Goal: Task Accomplishment & Management: Complete application form

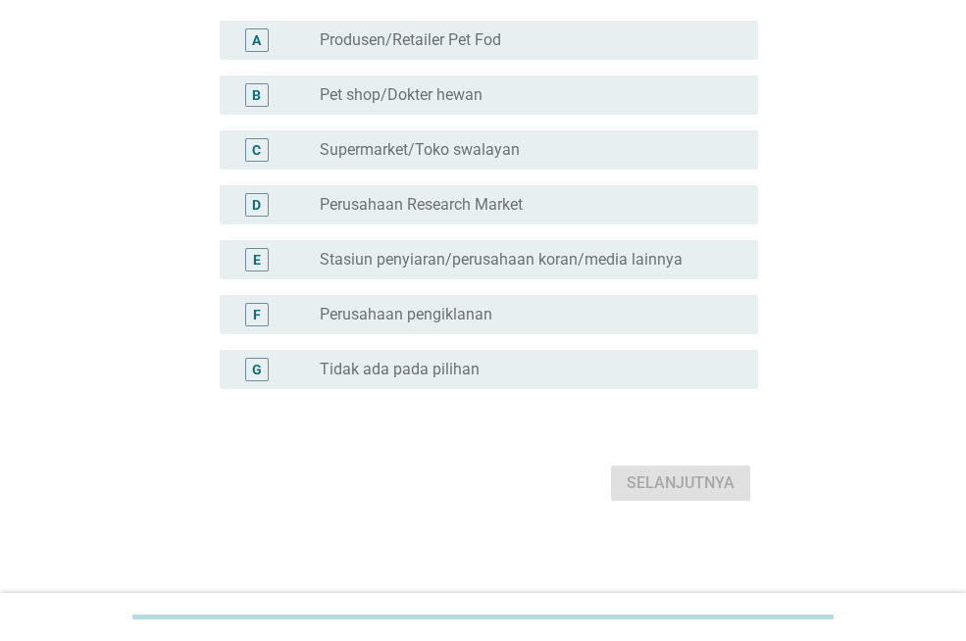
scroll to position [224, 0]
click at [429, 360] on label "Tidak ada pada pilihan" at bounding box center [400, 370] width 160 height 20
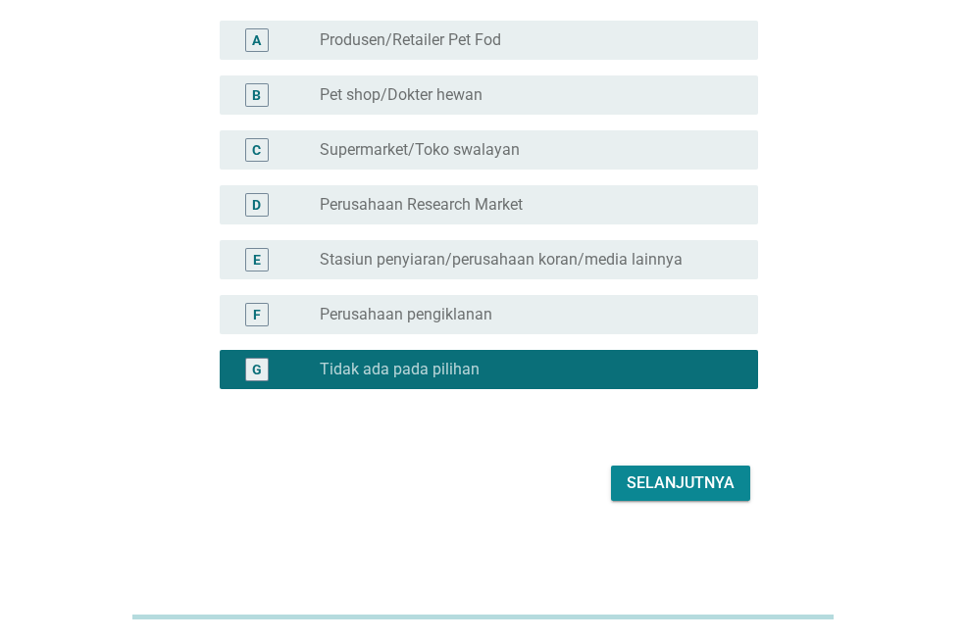
click at [661, 485] on div "Selanjutnya" at bounding box center [681, 484] width 108 height 24
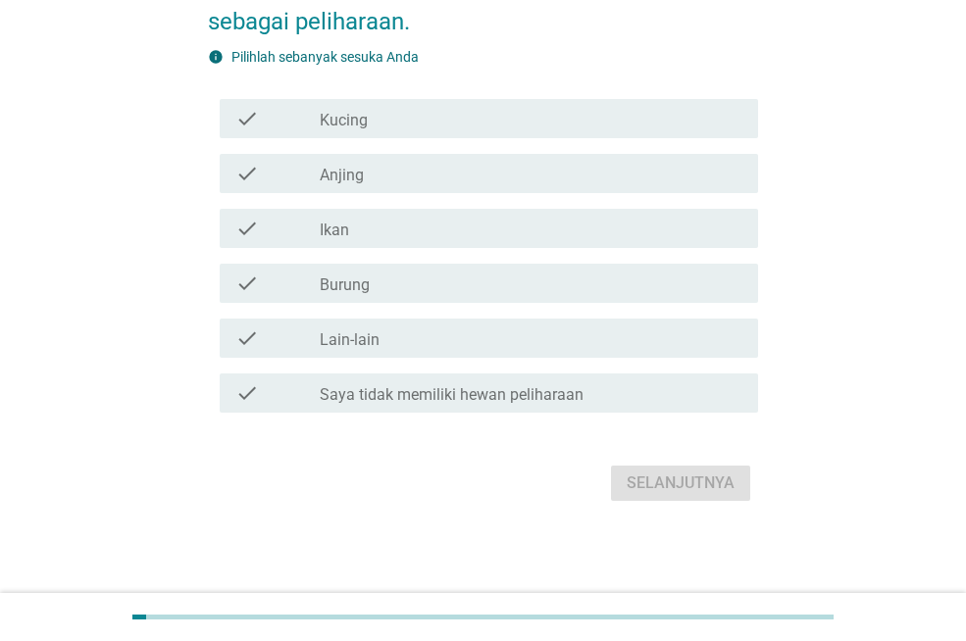
scroll to position [0, 0]
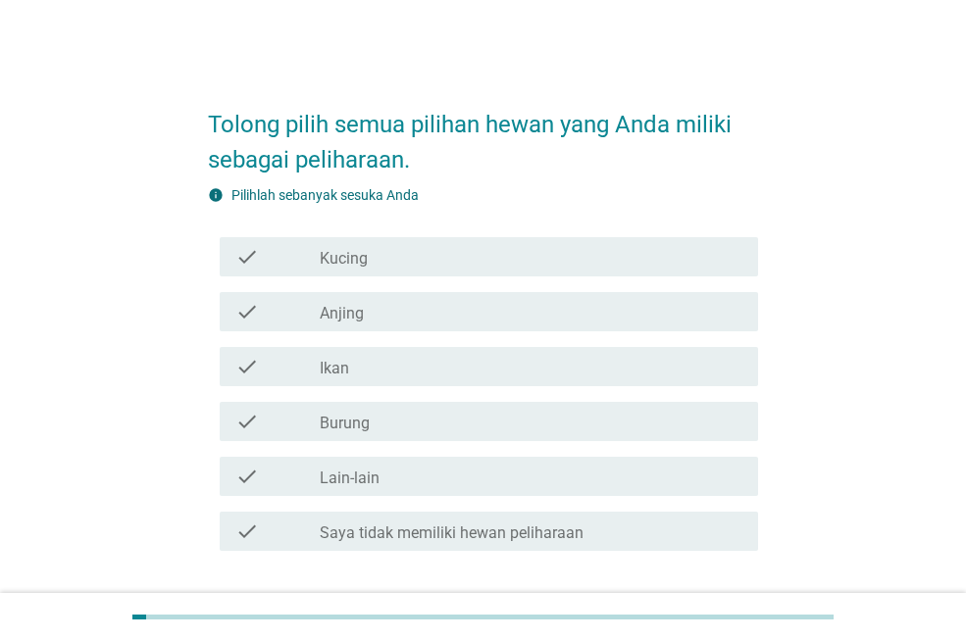
click at [350, 252] on label "Kucing" at bounding box center [344, 259] width 48 height 20
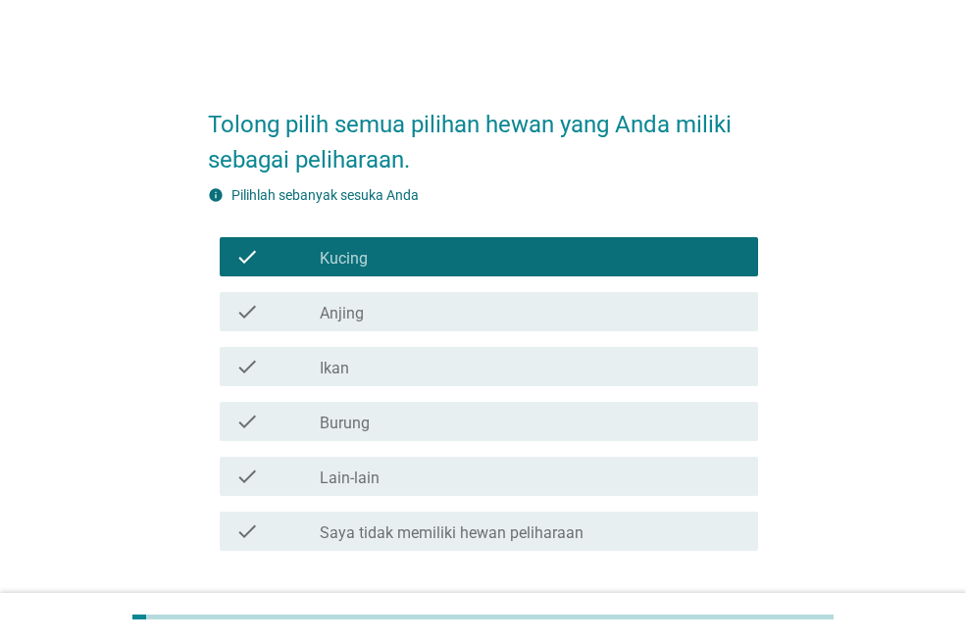
scroll to position [98, 0]
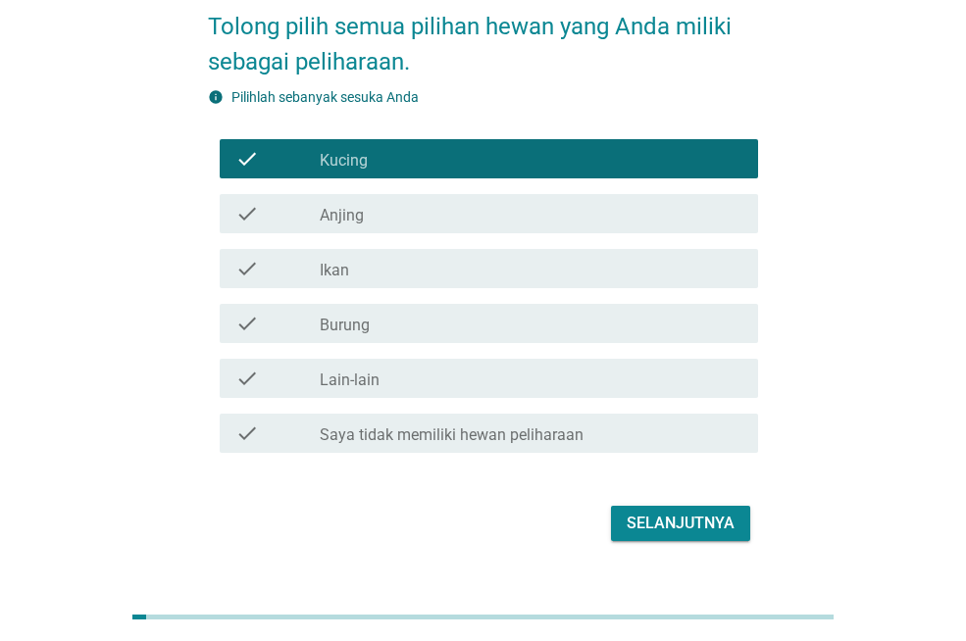
click at [663, 512] on div "Selanjutnya" at bounding box center [681, 524] width 108 height 24
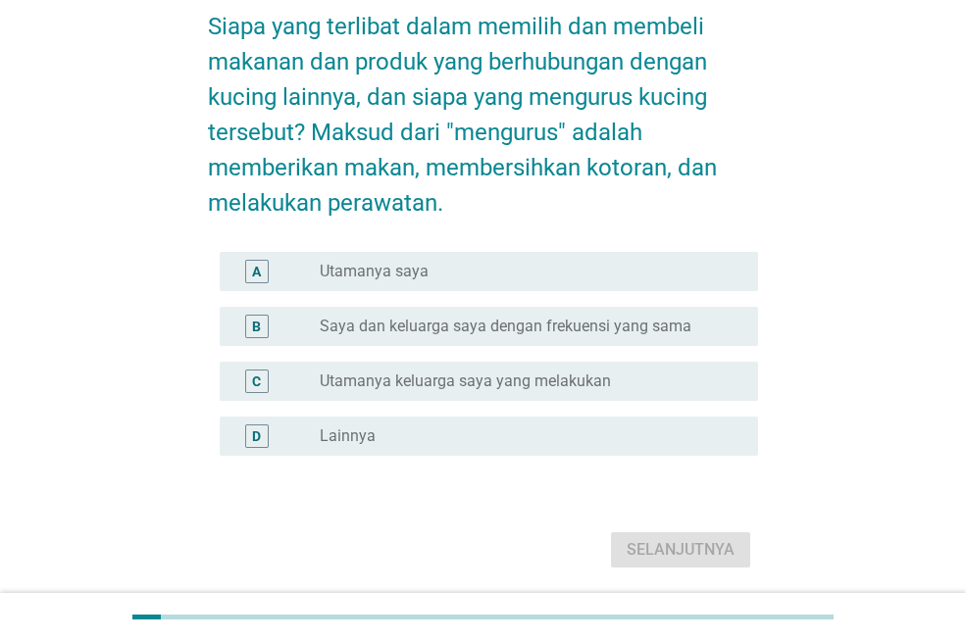
scroll to position [0, 0]
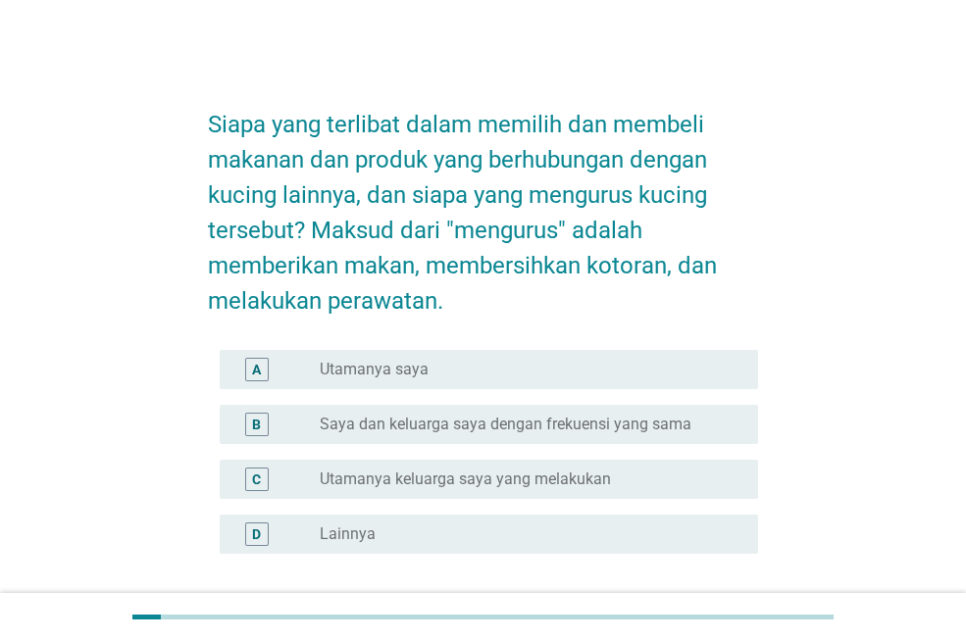
click at [344, 370] on label "Utamanya saya" at bounding box center [374, 370] width 109 height 20
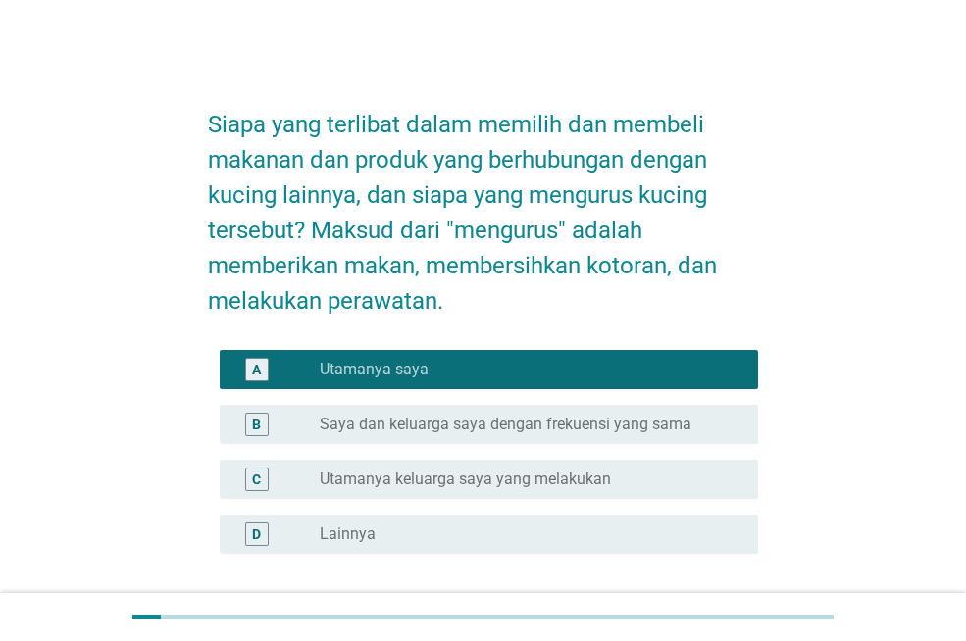
scroll to position [165, 0]
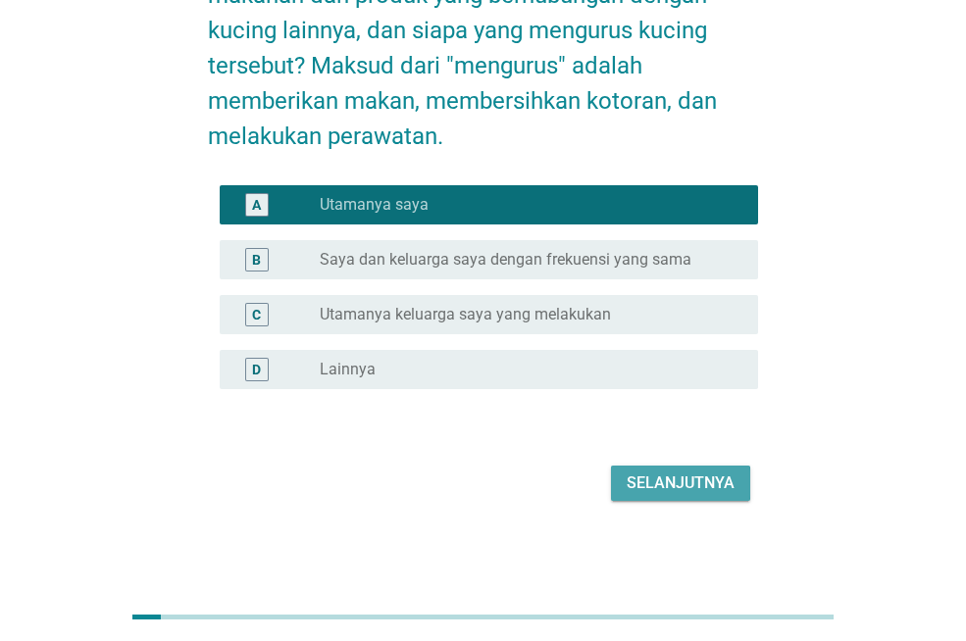
click at [700, 481] on div "Selanjutnya" at bounding box center [681, 484] width 108 height 24
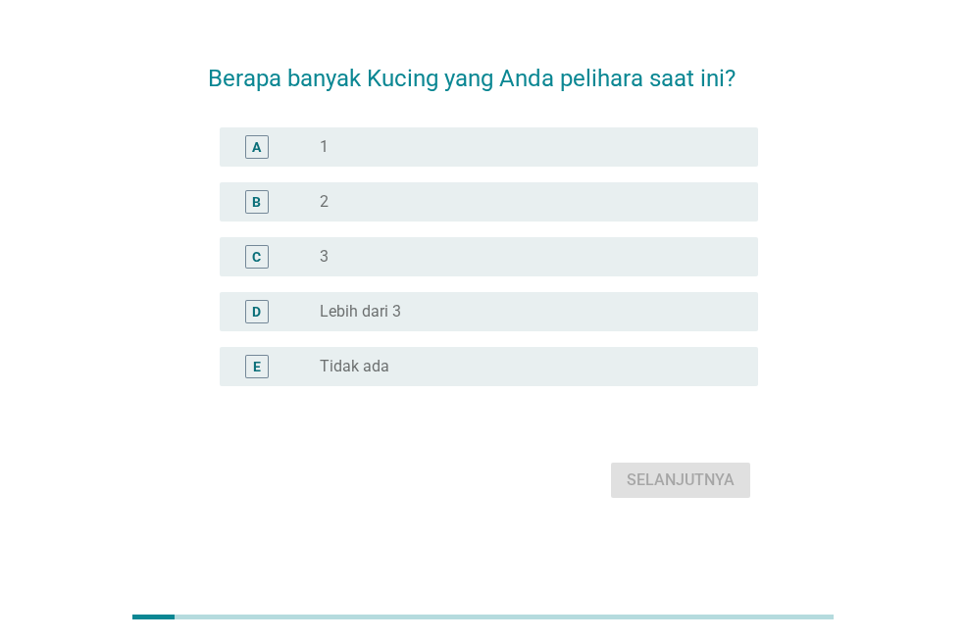
scroll to position [0, 0]
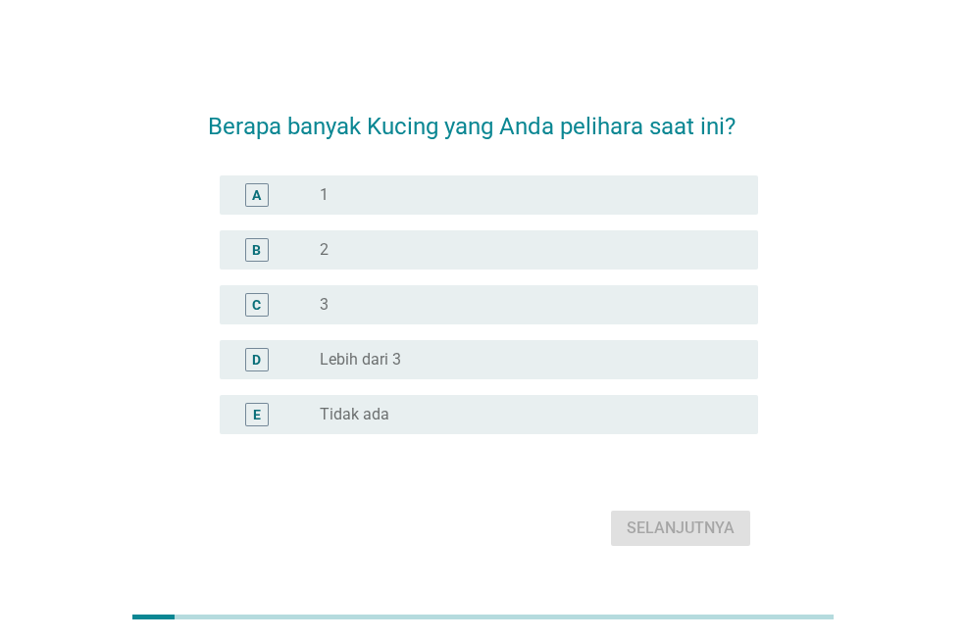
click at [330, 300] on div "radio_button_unchecked 3" at bounding box center [523, 305] width 407 height 20
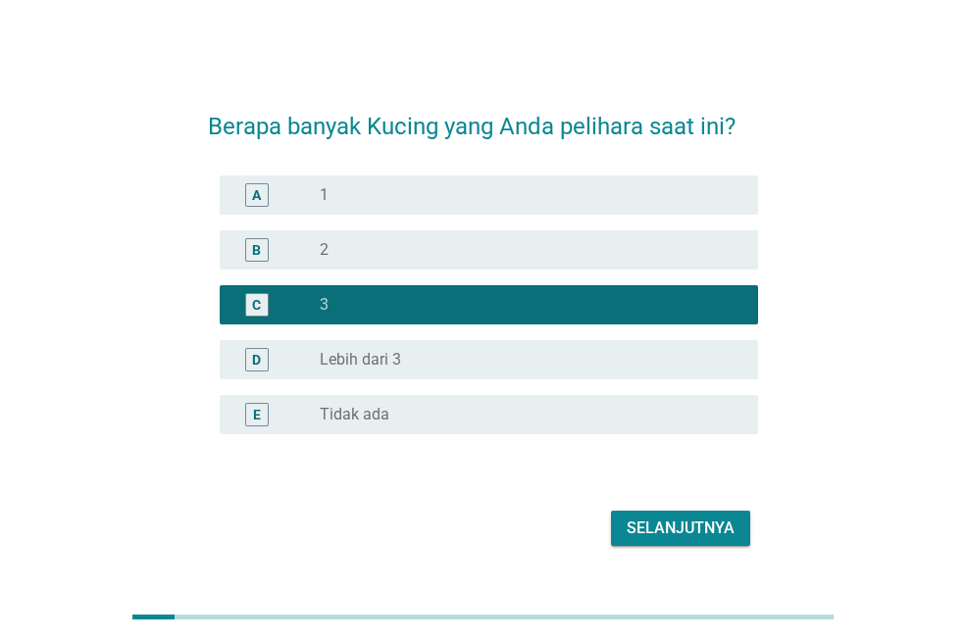
click at [671, 527] on div "Selanjutnya" at bounding box center [681, 529] width 108 height 24
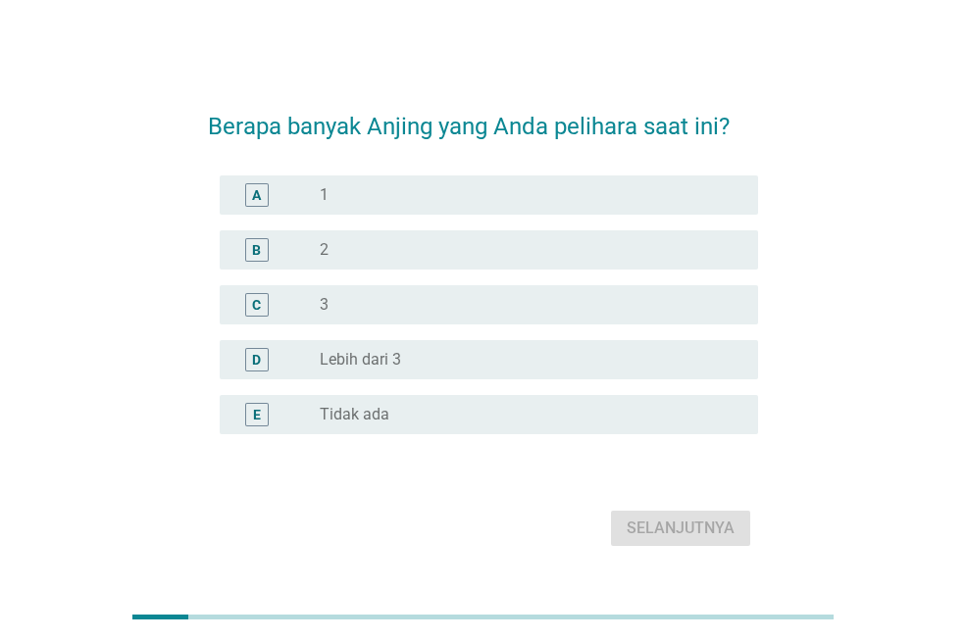
click at [356, 412] on label "Tidak ada" at bounding box center [355, 415] width 70 height 20
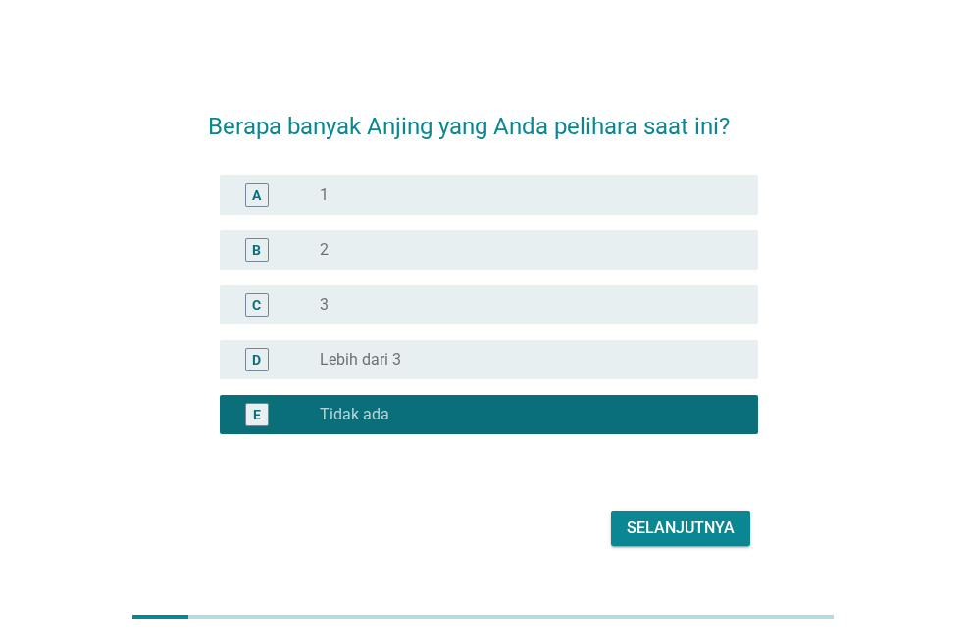
click at [684, 524] on div "Selanjutnya" at bounding box center [681, 529] width 108 height 24
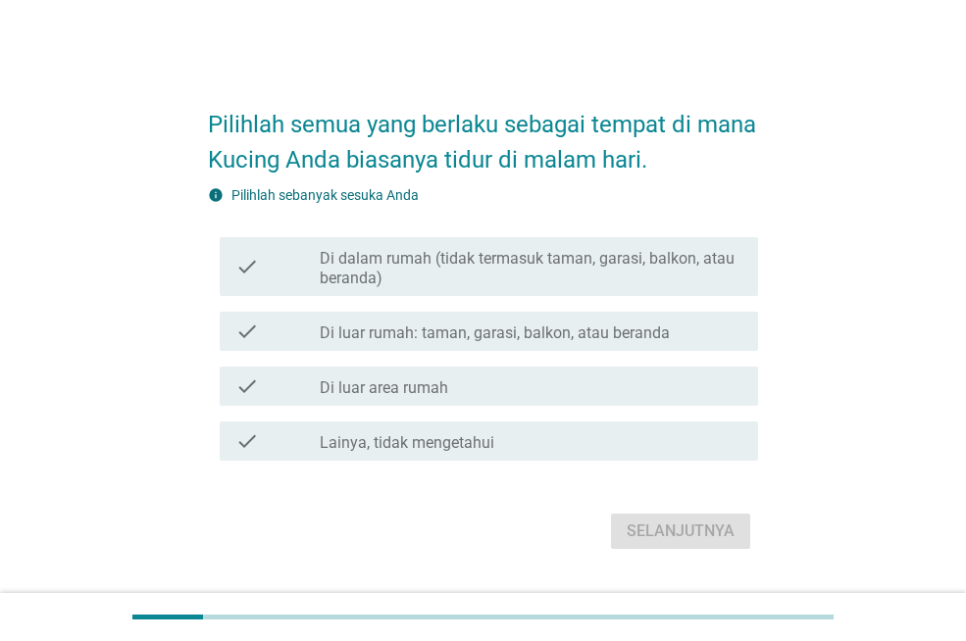
click at [395, 264] on label "Di dalam rumah (tidak termasuk taman, garasi, balkon, atau beranda)" at bounding box center [531, 268] width 423 height 39
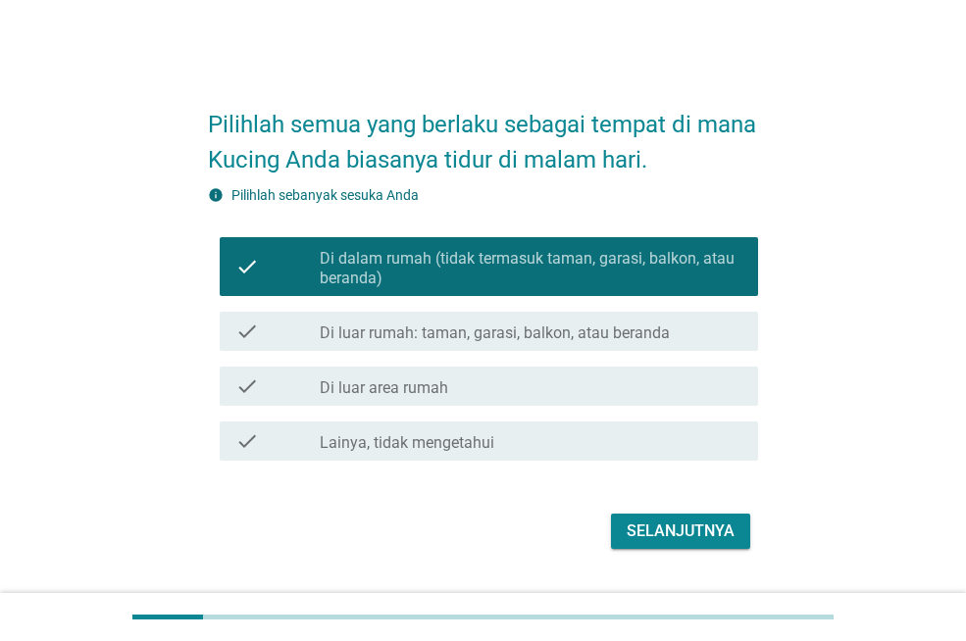
click at [522, 338] on label "Di luar rumah: taman, garasi, balkon, atau beranda" at bounding box center [495, 334] width 350 height 20
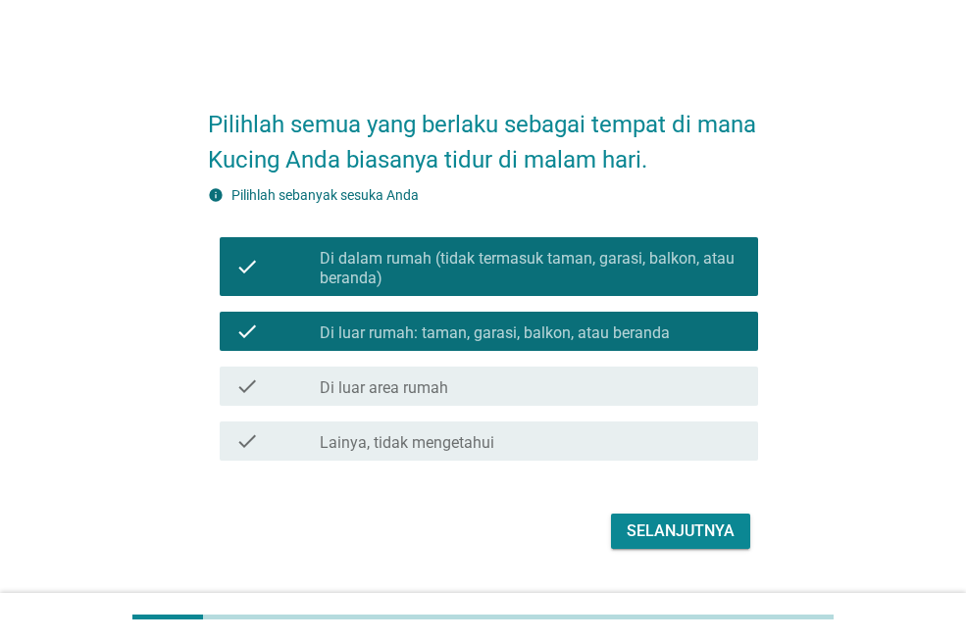
click at [440, 386] on label "Di luar area rumah" at bounding box center [384, 388] width 128 height 20
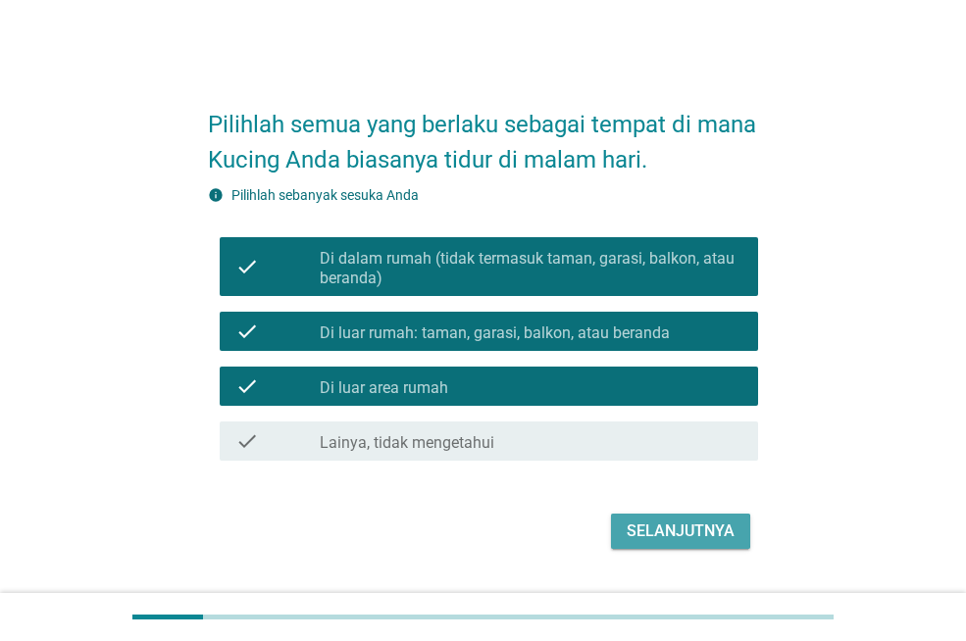
click at [648, 538] on div "Selanjutnya" at bounding box center [681, 532] width 108 height 24
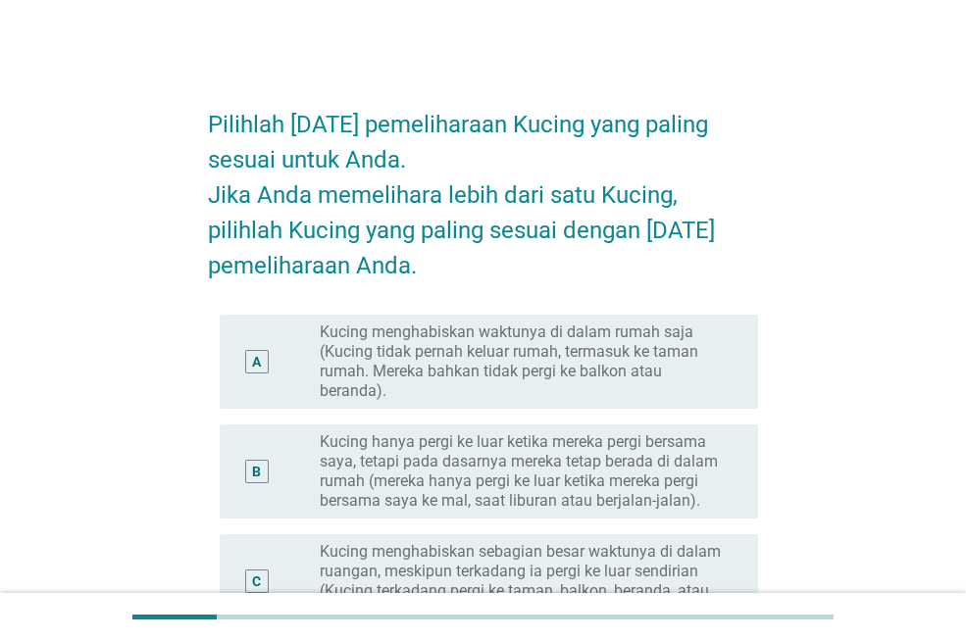
scroll to position [98, 0]
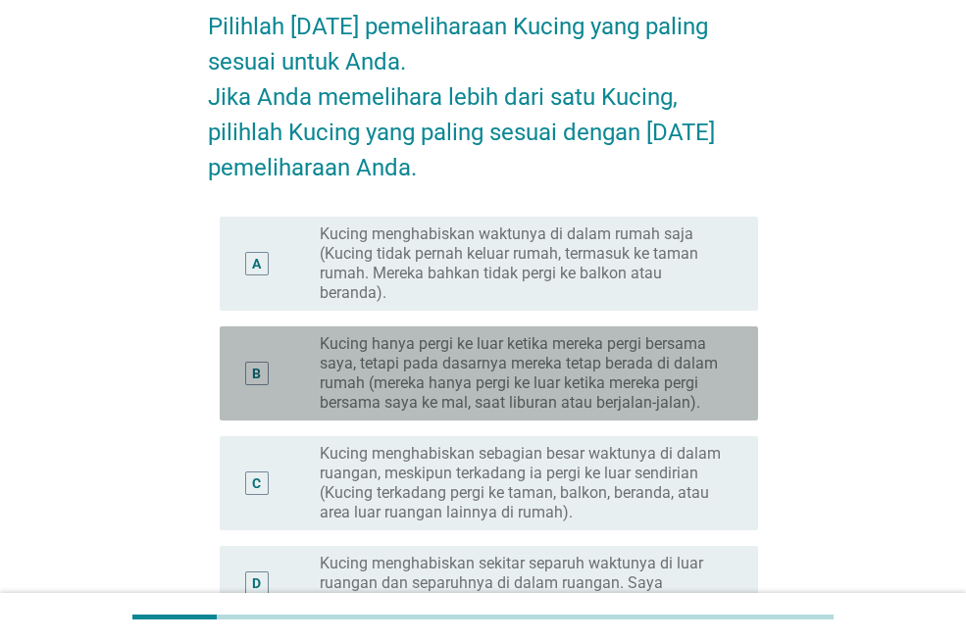
click at [527, 350] on label "Kucing hanya pergi ke luar ketika mereka pergi bersama saya, tetapi pada dasarn…" at bounding box center [523, 373] width 407 height 78
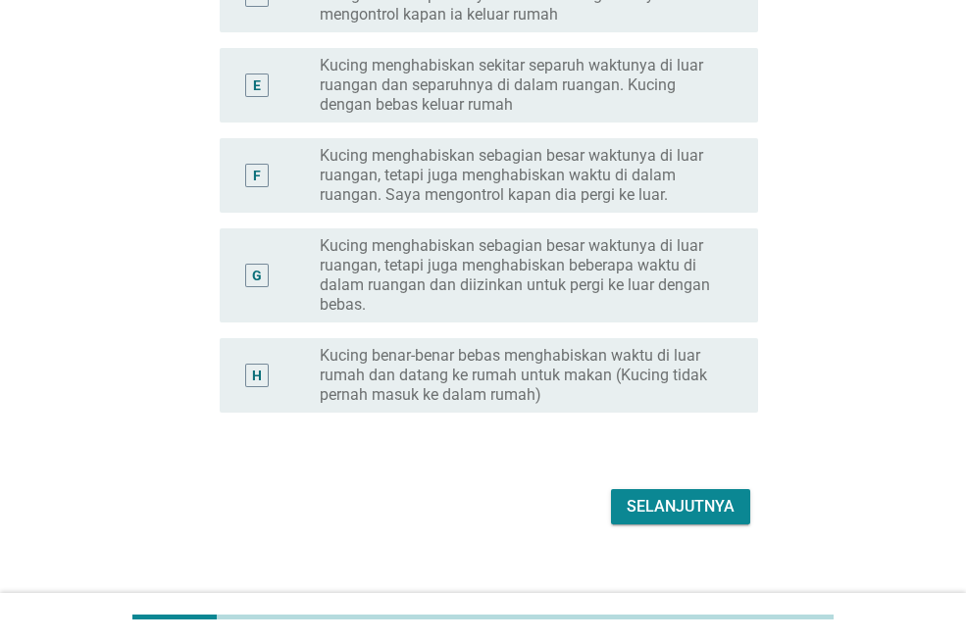
scroll to position [710, 0]
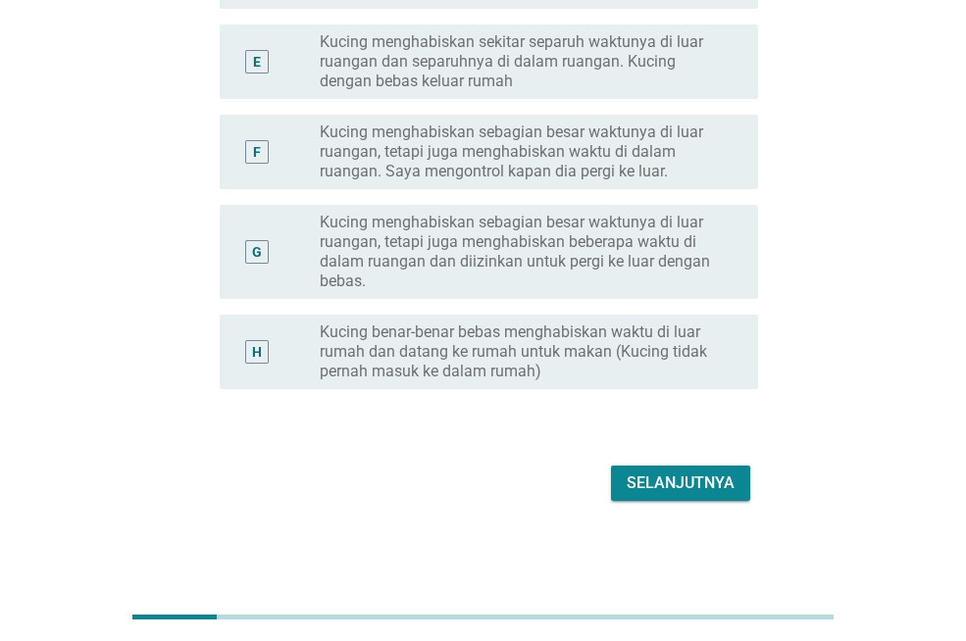
click at [682, 489] on div "Selanjutnya" at bounding box center [681, 484] width 108 height 24
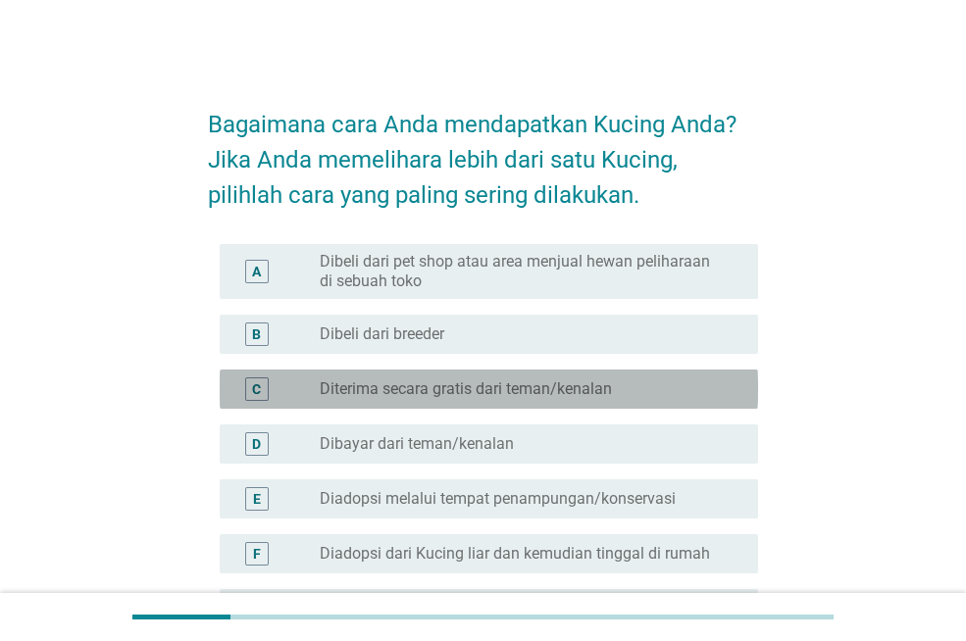
click at [432, 384] on label "Diterima secara gratis dari teman/kenalan" at bounding box center [466, 389] width 292 height 20
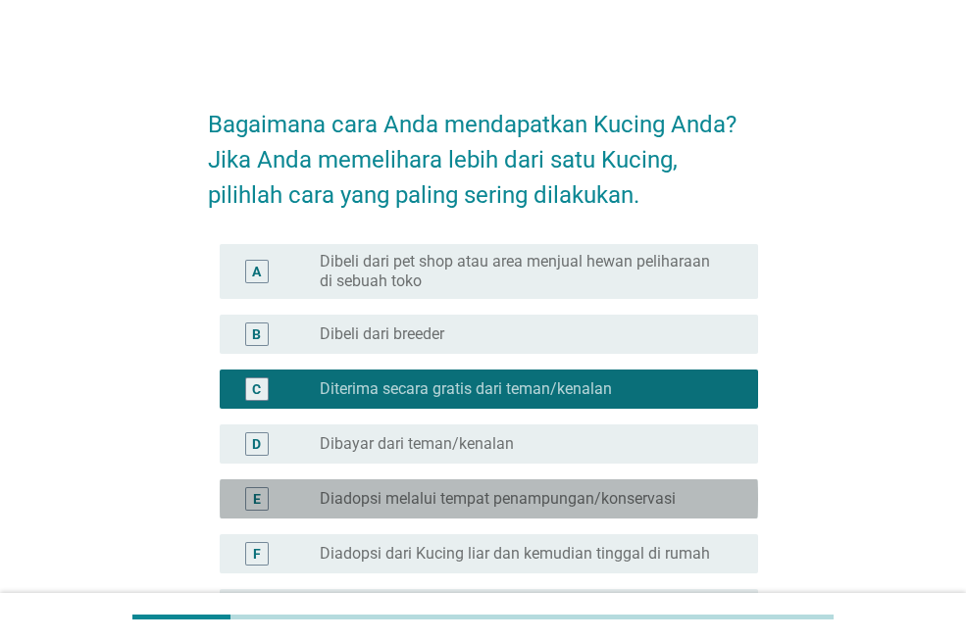
click at [583, 500] on label "Diadopsi melalui tempat penampungan/konservasi" at bounding box center [498, 499] width 356 height 20
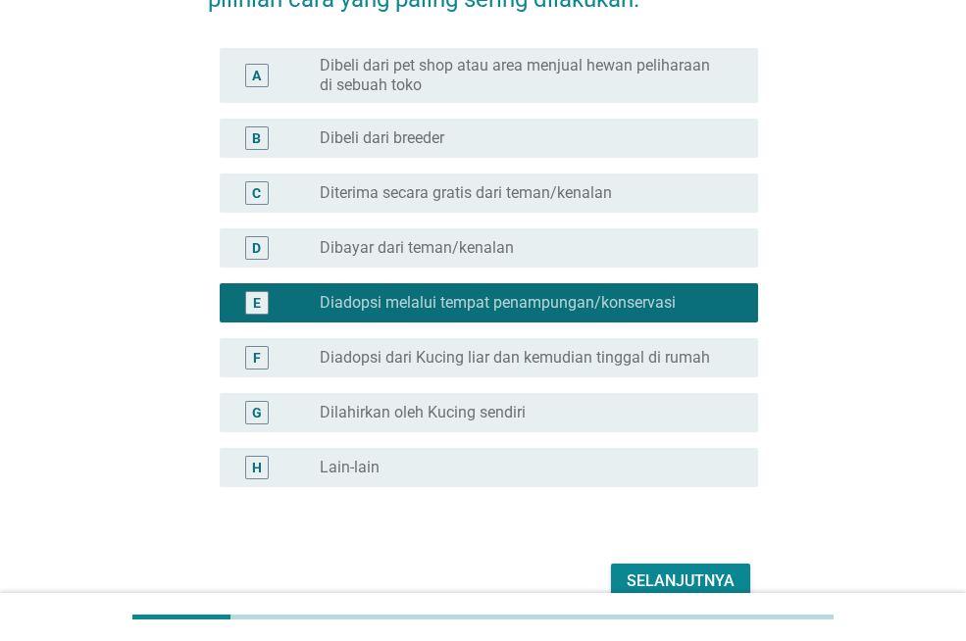
scroll to position [294, 0]
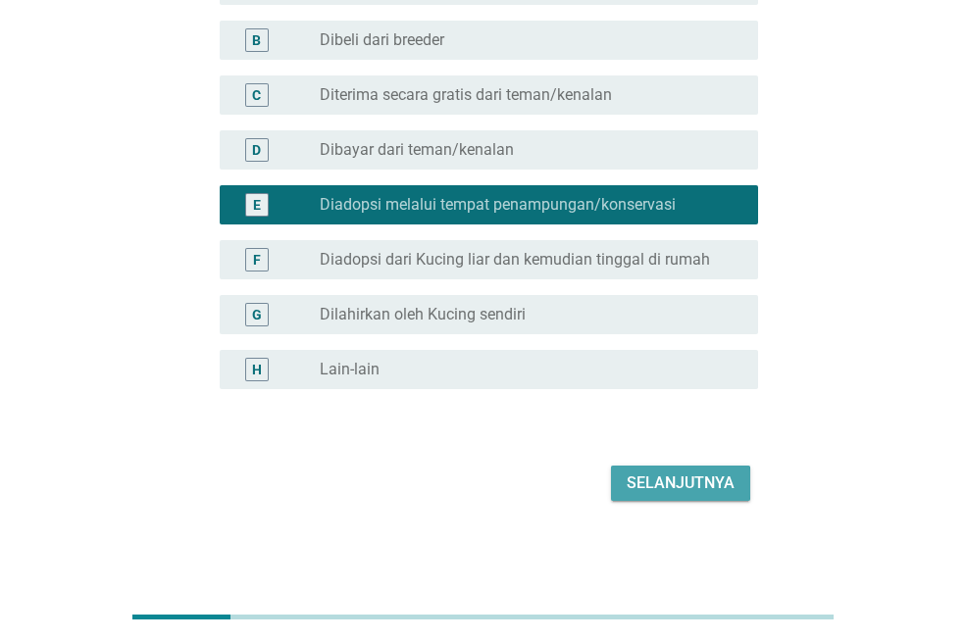
click at [675, 481] on div "Selanjutnya" at bounding box center [681, 484] width 108 height 24
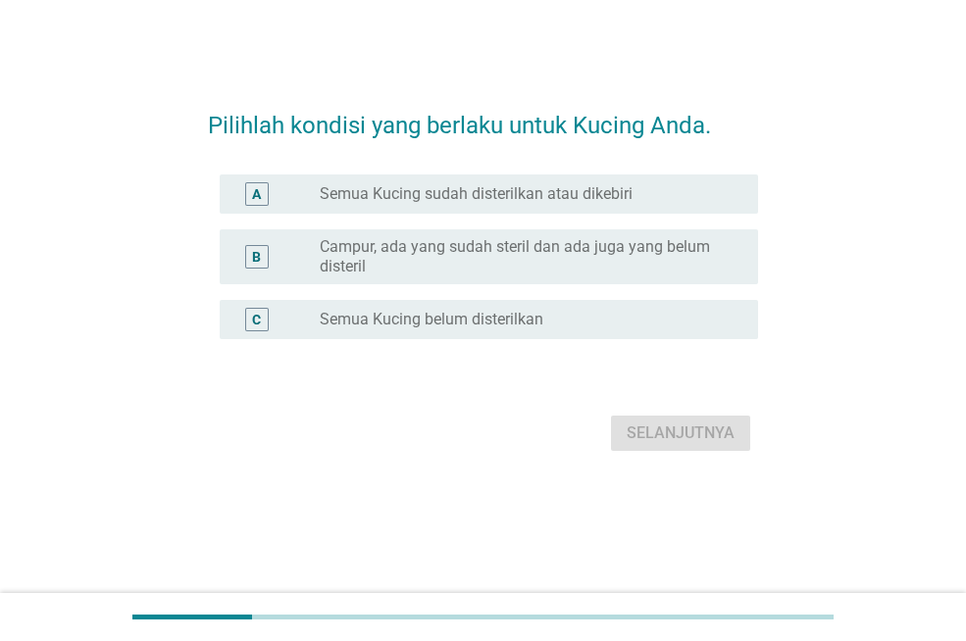
scroll to position [0, 0]
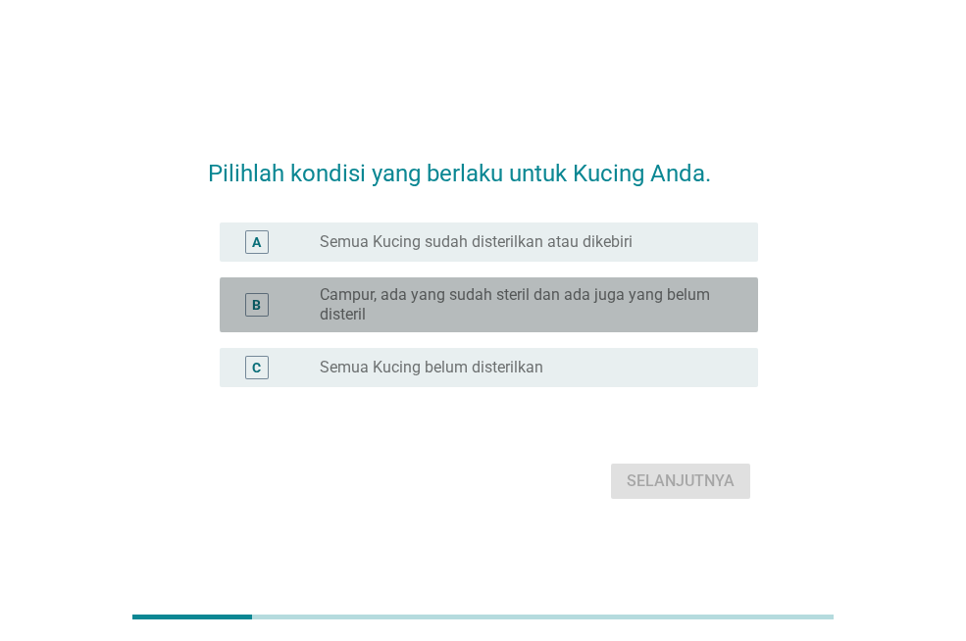
click at [449, 286] on label "Campur, ada yang sudah steril dan ada juga yang belum disteril" at bounding box center [523, 304] width 407 height 39
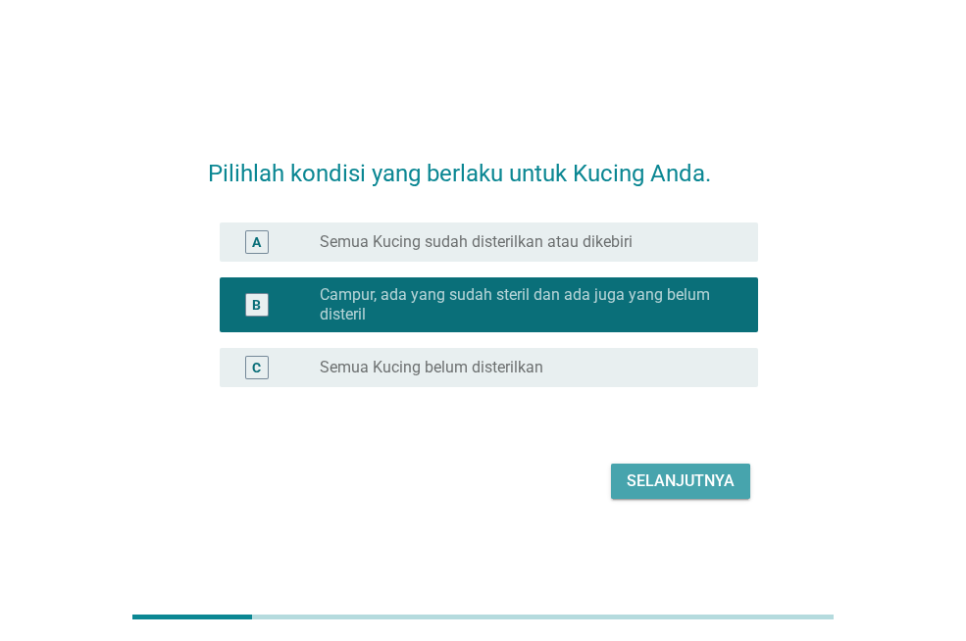
click at [652, 471] on div "Selanjutnya" at bounding box center [681, 482] width 108 height 24
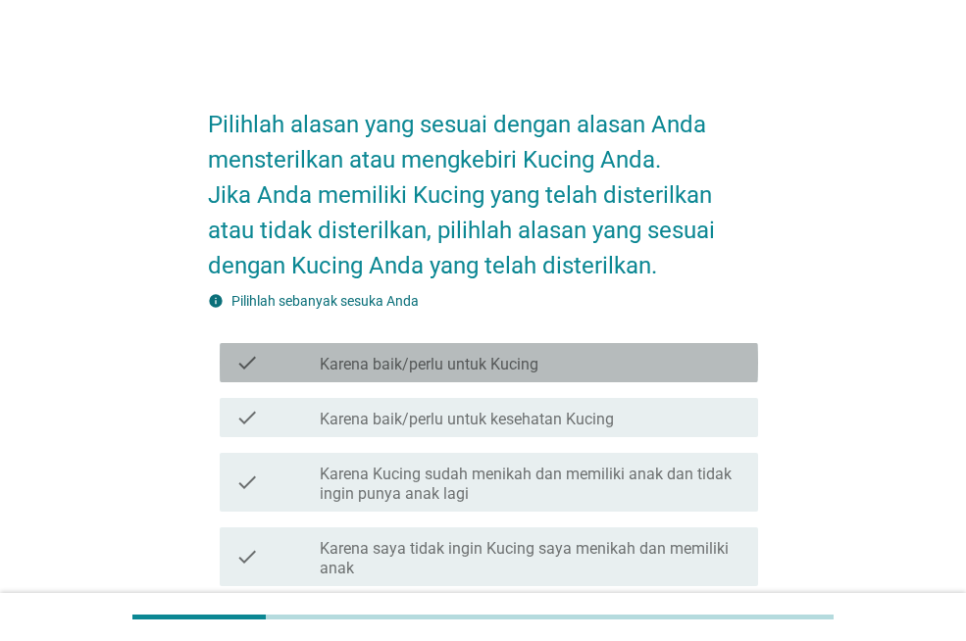
click at [458, 368] on label "Karena baik/perlu untuk Kucing" at bounding box center [429, 365] width 219 height 20
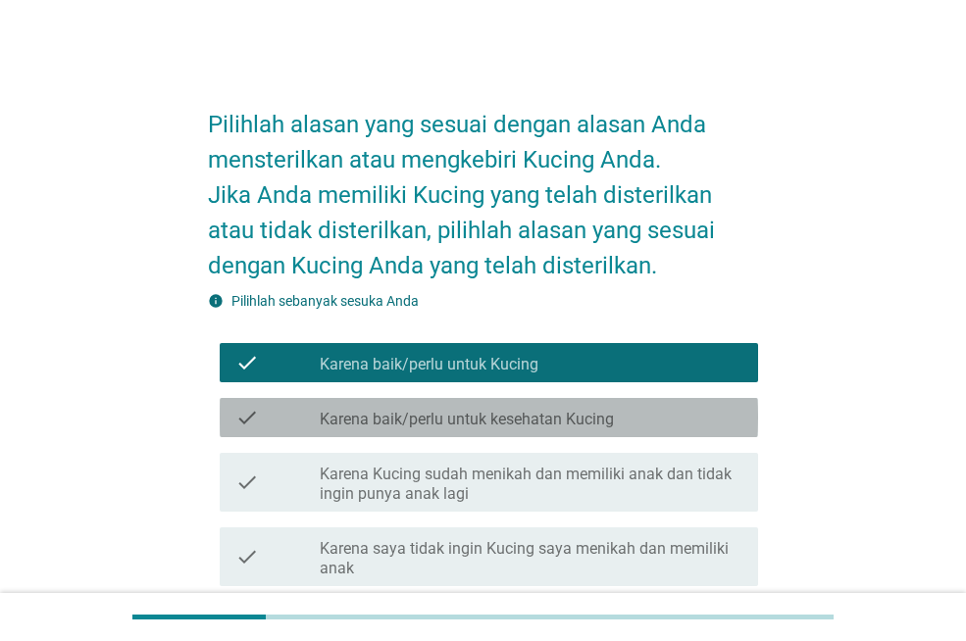
click at [464, 418] on label "Karena baik/perlu untuk kesehatan Kucing" at bounding box center [467, 420] width 294 height 20
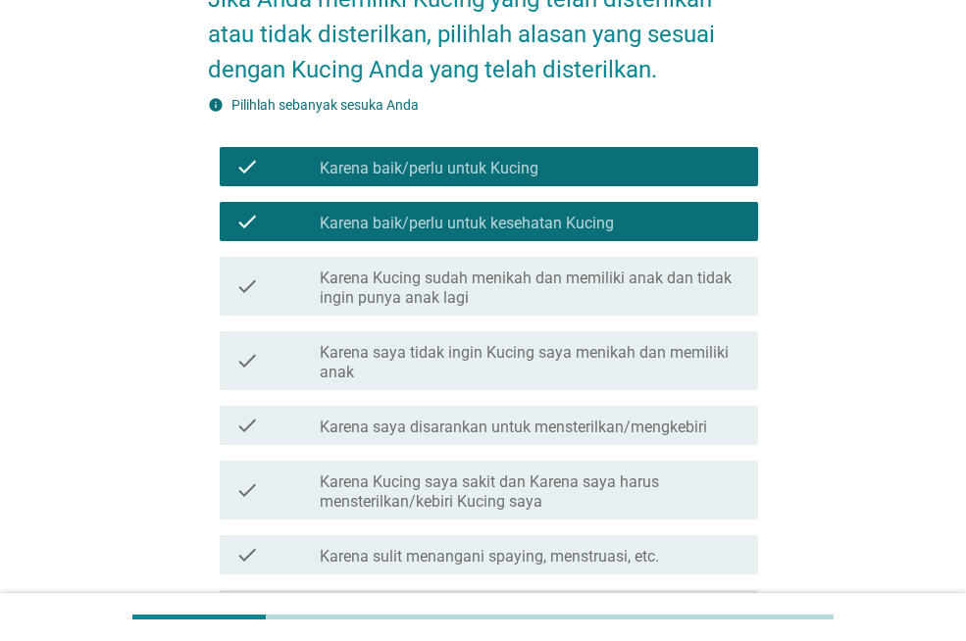
scroll to position [294, 0]
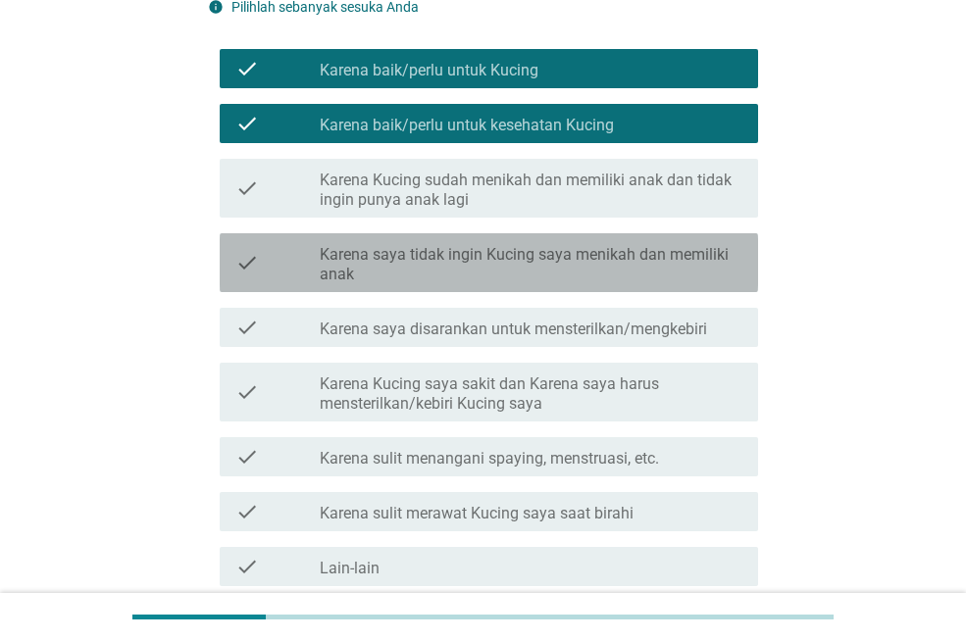
click at [475, 262] on label "Karena saya tidak ingin Kucing saya menikah dan memiliki anak" at bounding box center [531, 264] width 423 height 39
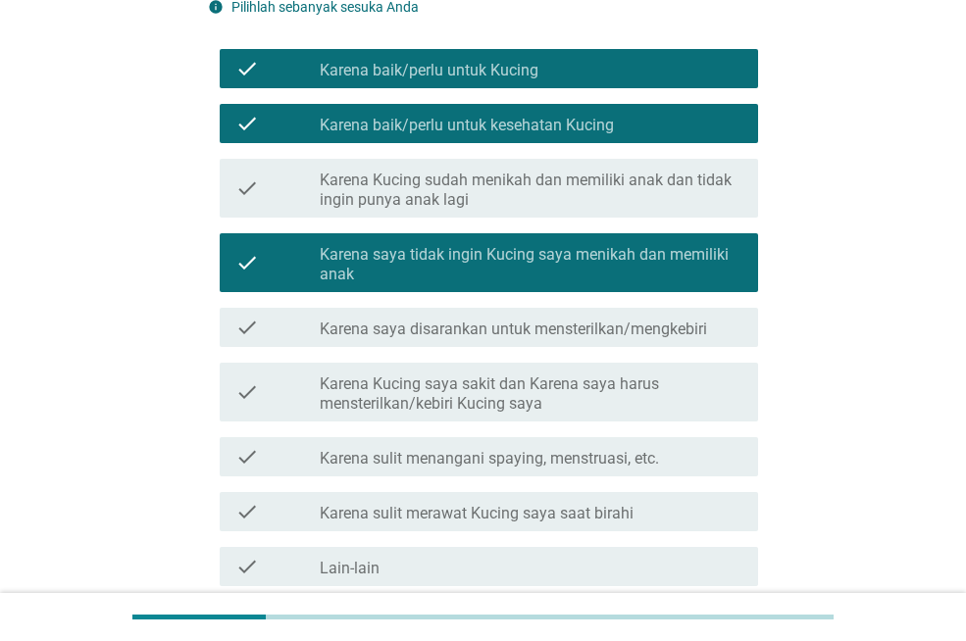
scroll to position [392, 0]
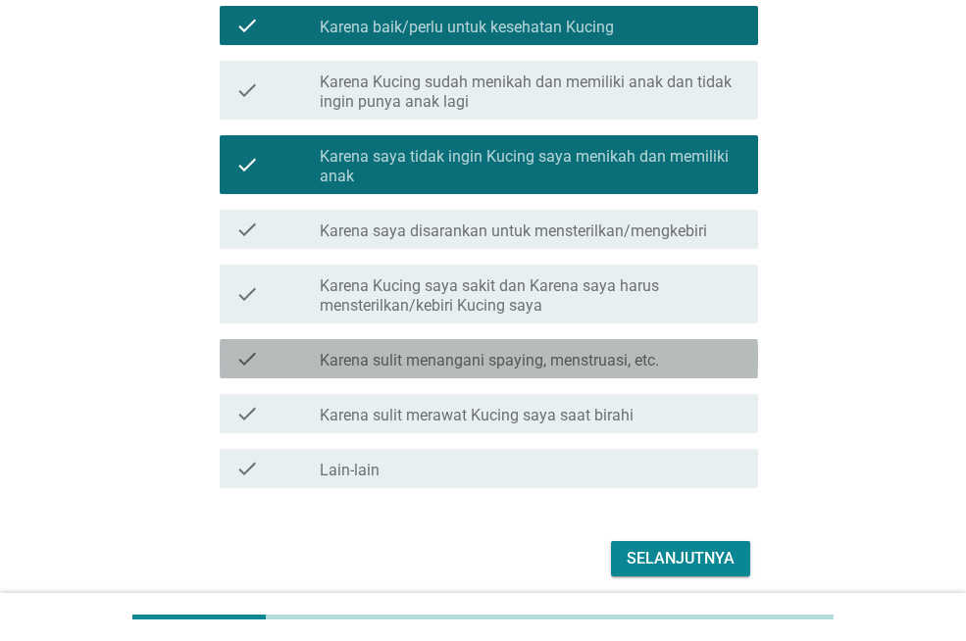
click at [518, 371] on div "check check_box_outline_blank Karena sulit menangani spaying, menstruasi, etc." at bounding box center [489, 358] width 538 height 39
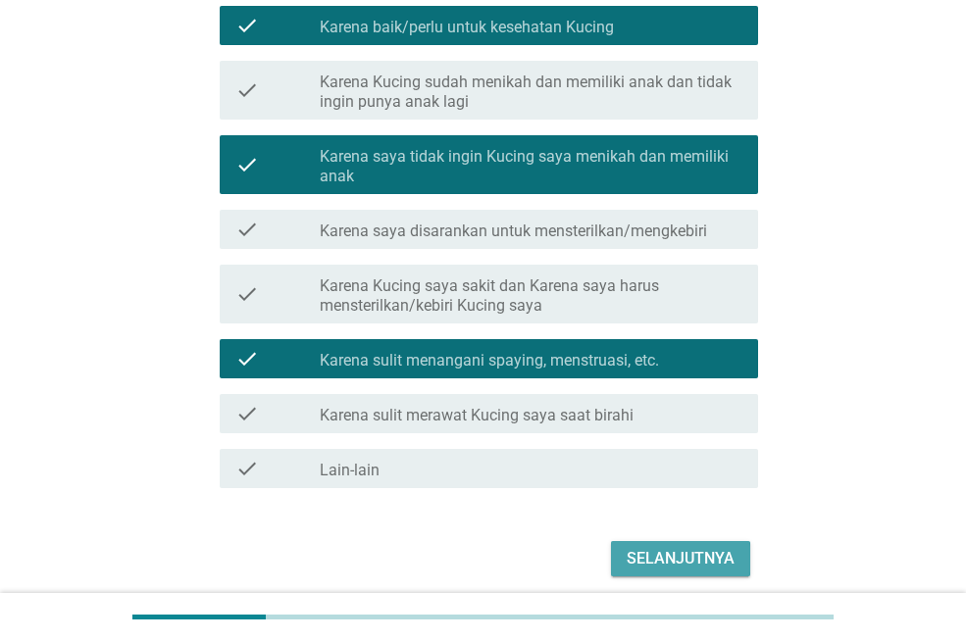
click at [662, 552] on div "Selanjutnya" at bounding box center [681, 559] width 108 height 24
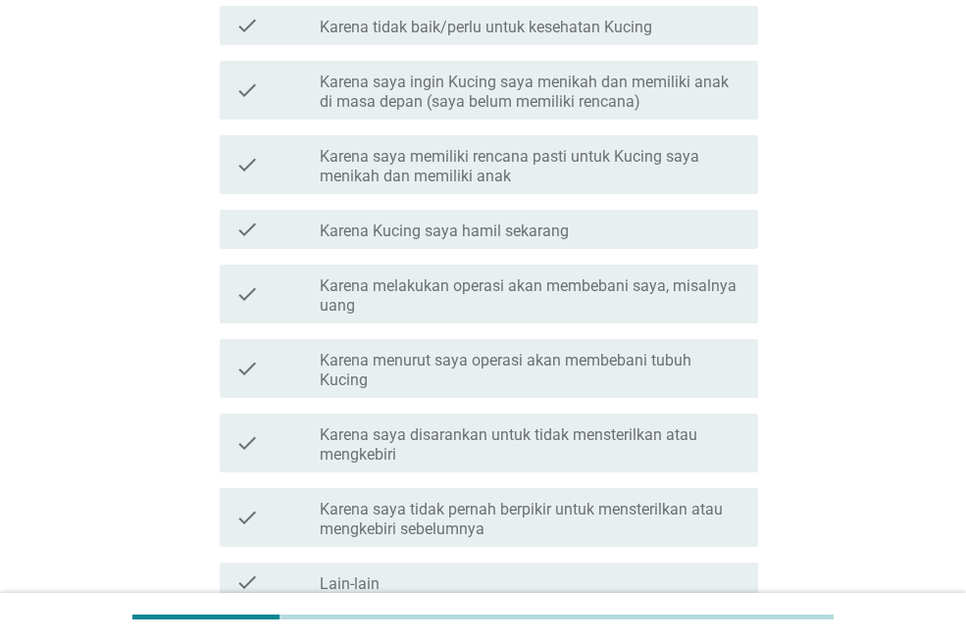
click at [468, 510] on label "Karena saya tidak pernah berpikir untuk mensterilkan atau mengkebiri sebelumnya" at bounding box center [531, 519] width 423 height 39
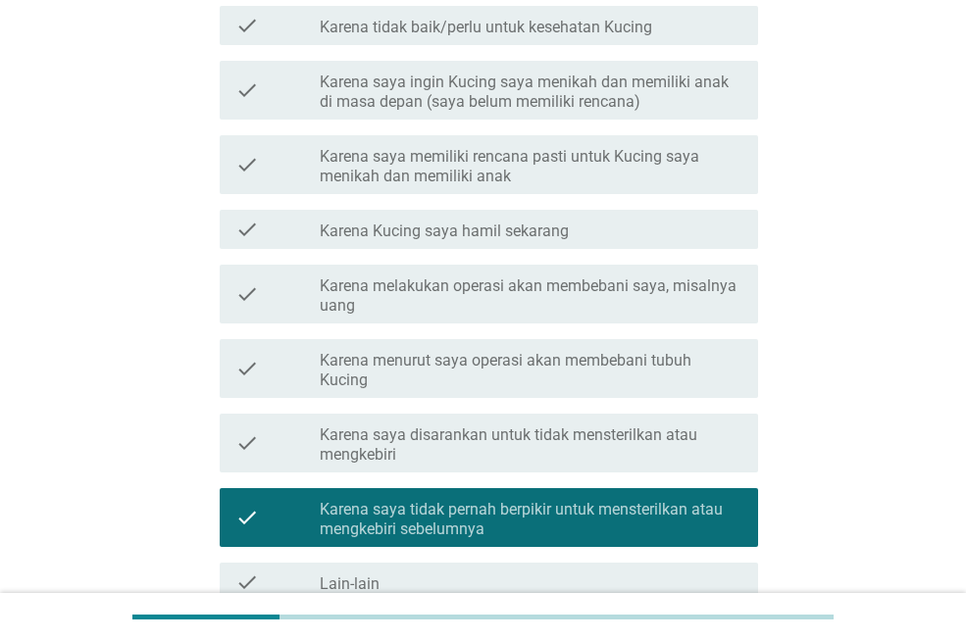
scroll to position [581, 0]
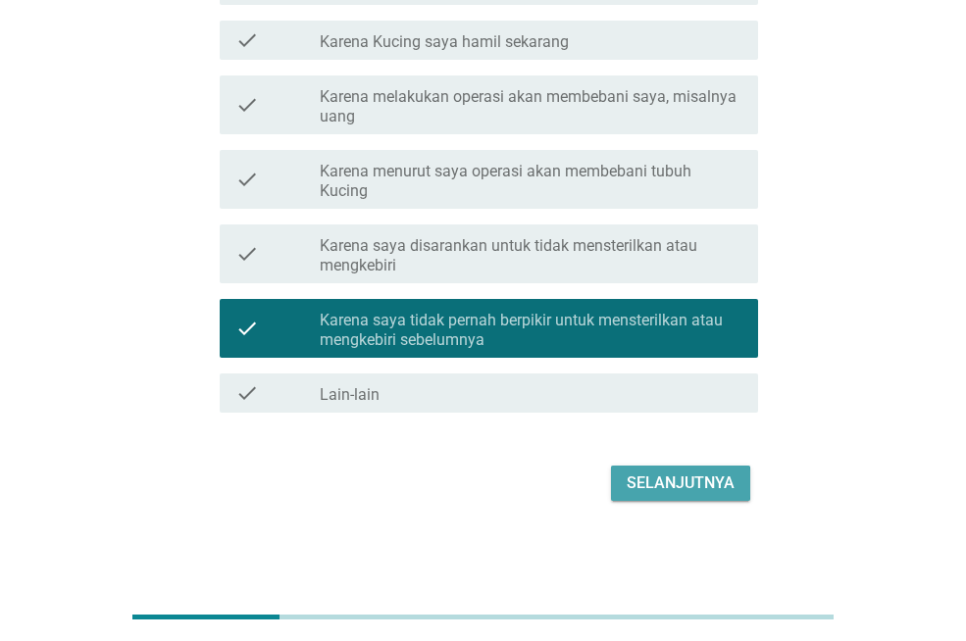
click at [672, 491] on div "Selanjutnya" at bounding box center [681, 484] width 108 height 24
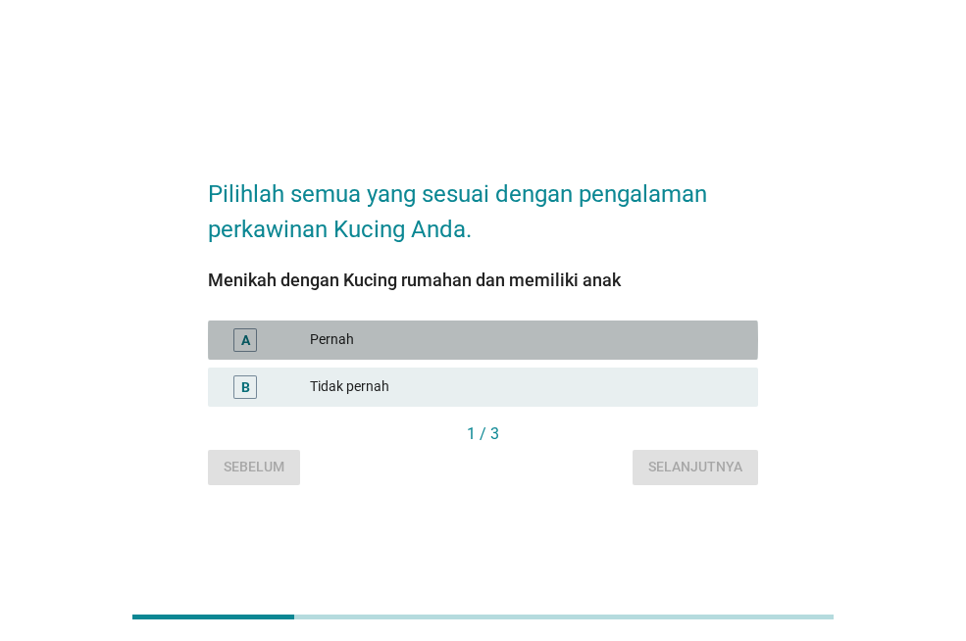
click at [347, 346] on div "Pernah" at bounding box center [526, 340] width 432 height 24
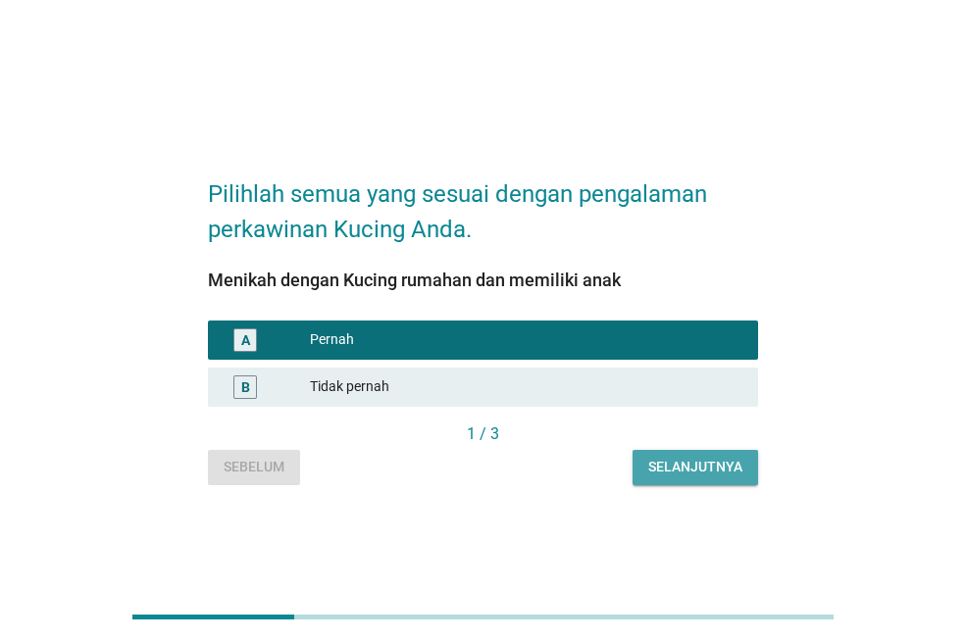
click at [692, 462] on div "Selanjutnya" at bounding box center [695, 467] width 94 height 21
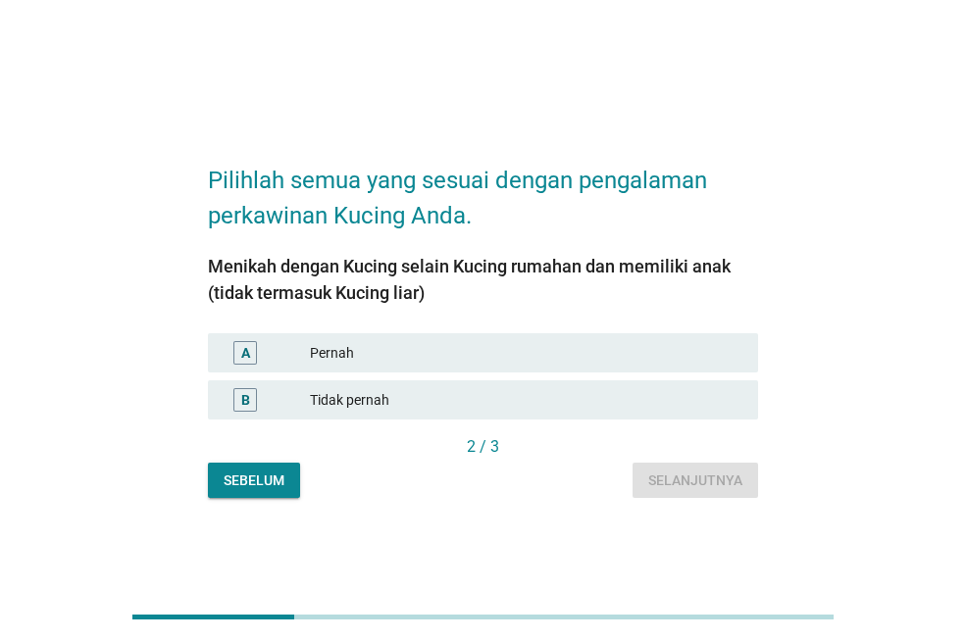
click at [414, 347] on div "Pernah" at bounding box center [526, 353] width 432 height 24
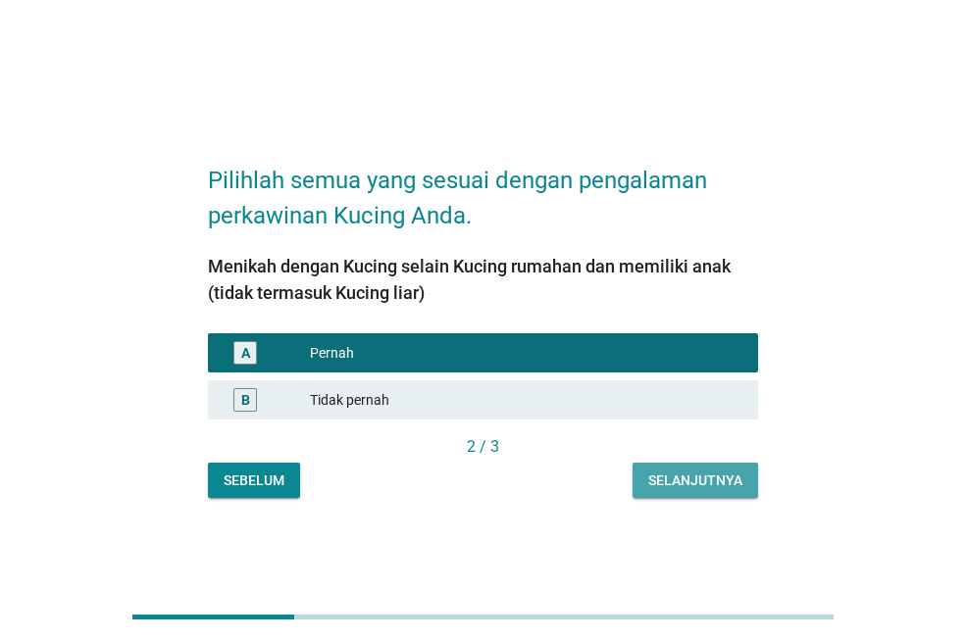
click at [666, 467] on button "Selanjutnya" at bounding box center [694, 480] width 125 height 35
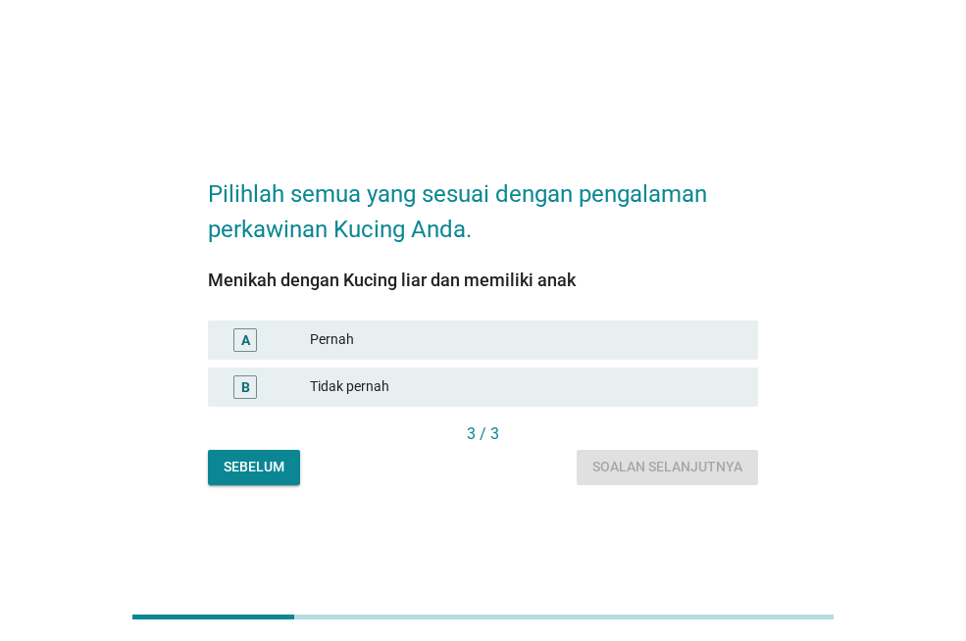
click at [346, 382] on div "Tidak pernah" at bounding box center [526, 388] width 432 height 24
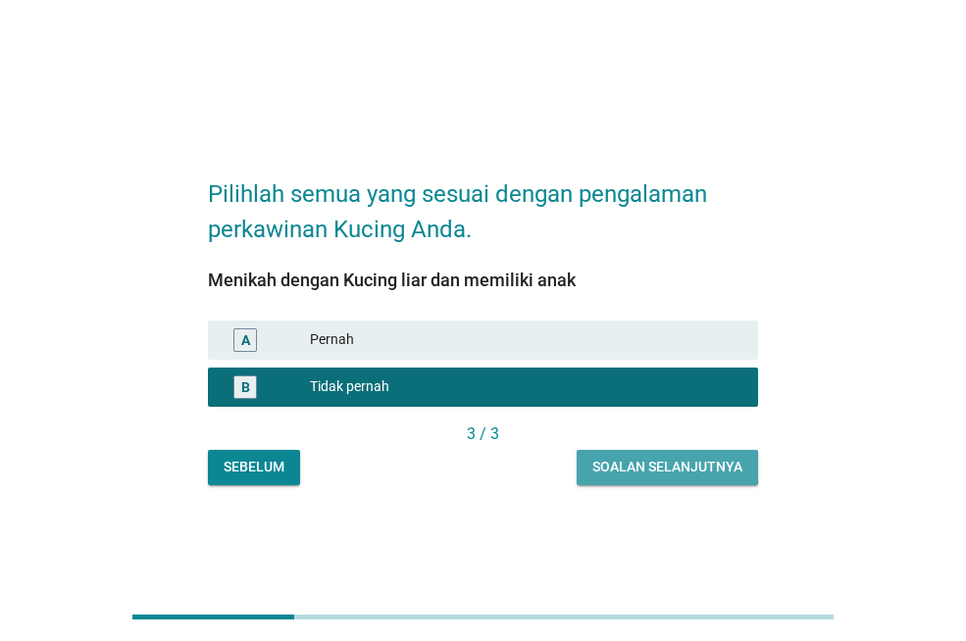
click at [641, 468] on div "Soalan selanjutnya" at bounding box center [667, 467] width 150 height 21
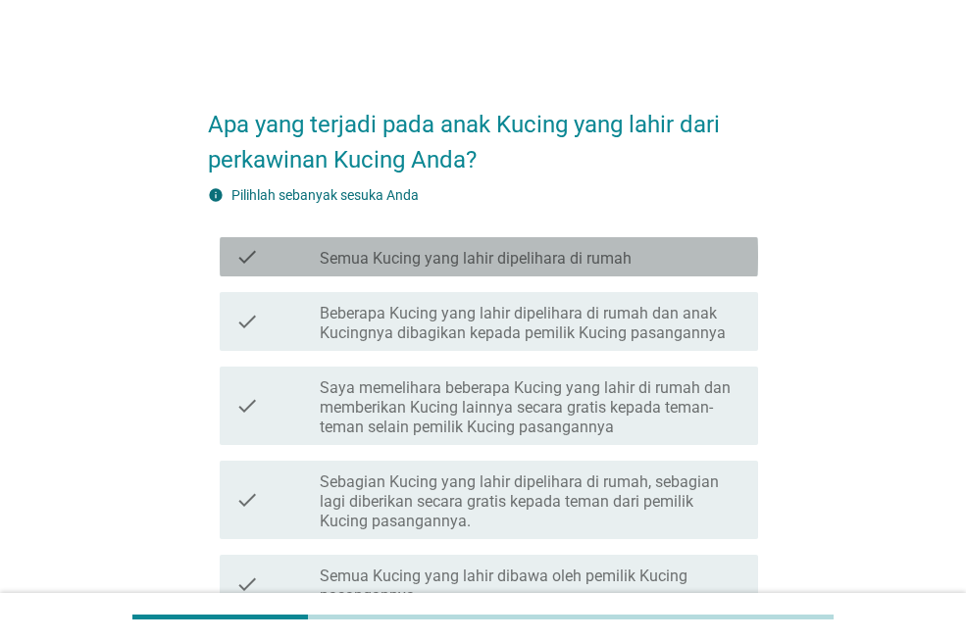
click at [472, 262] on label "Semua Kucing yang lahir dipelihara di rumah" at bounding box center [476, 259] width 312 height 20
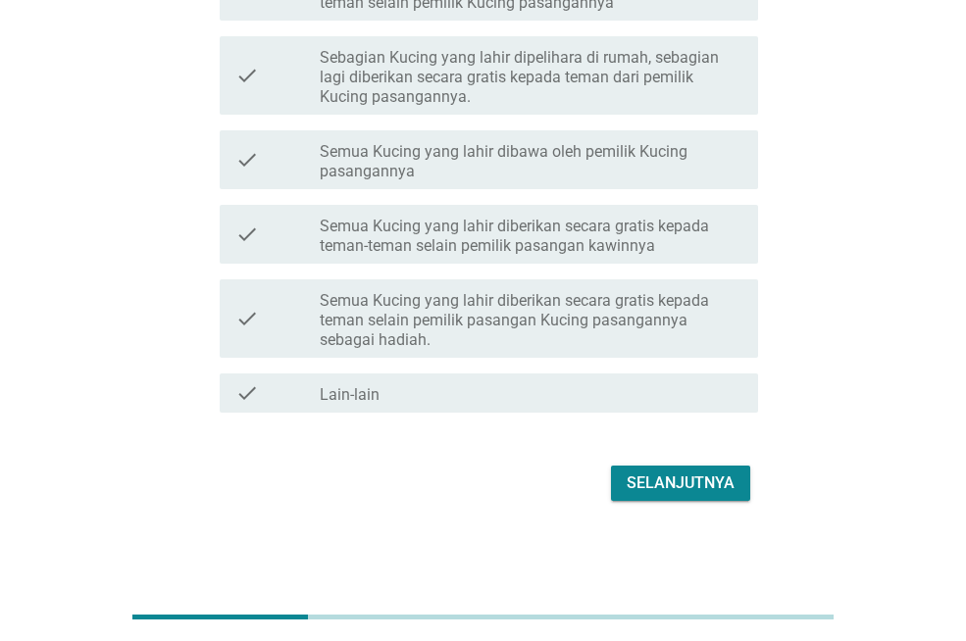
scroll to position [32, 0]
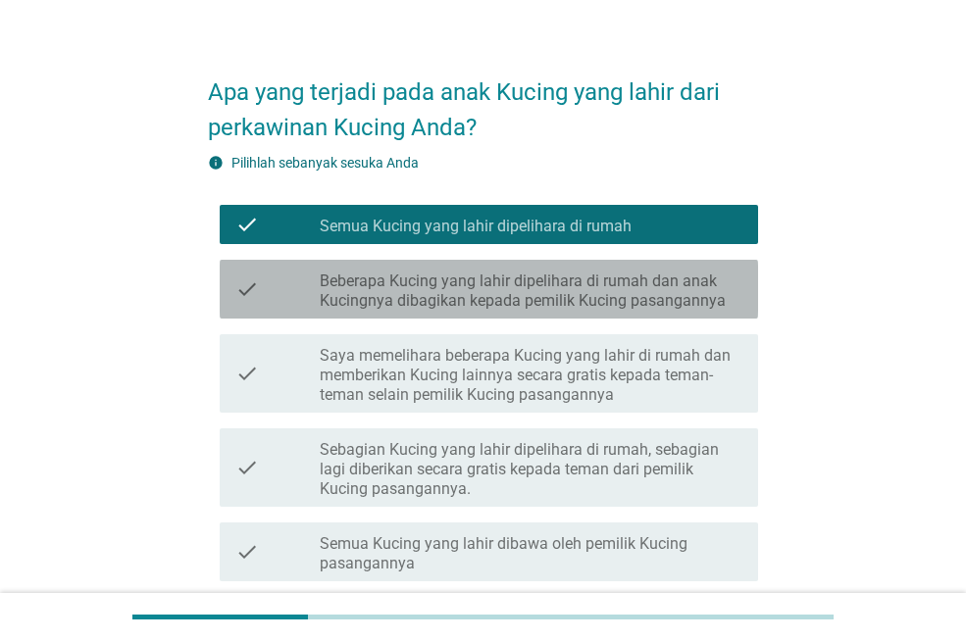
click at [585, 298] on label "Beberapa Kucing yang lahir dipelihara di rumah dan anak Kucingnya dibagikan kep…" at bounding box center [531, 291] width 423 height 39
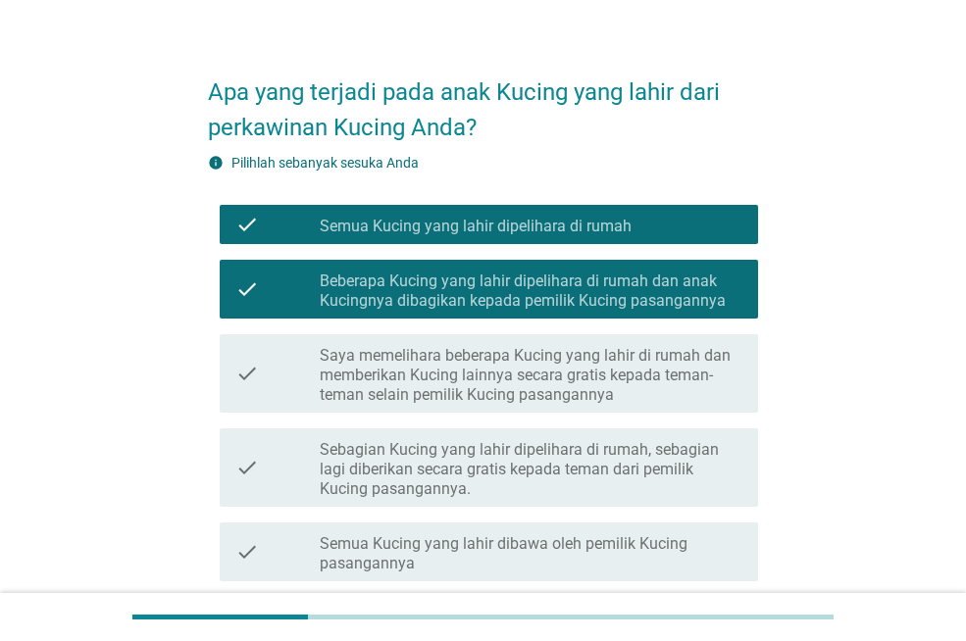
click at [596, 280] on label "Beberapa Kucing yang lahir dipelihara di rumah dan anak Kucingnya dibagikan kep…" at bounding box center [531, 291] width 423 height 39
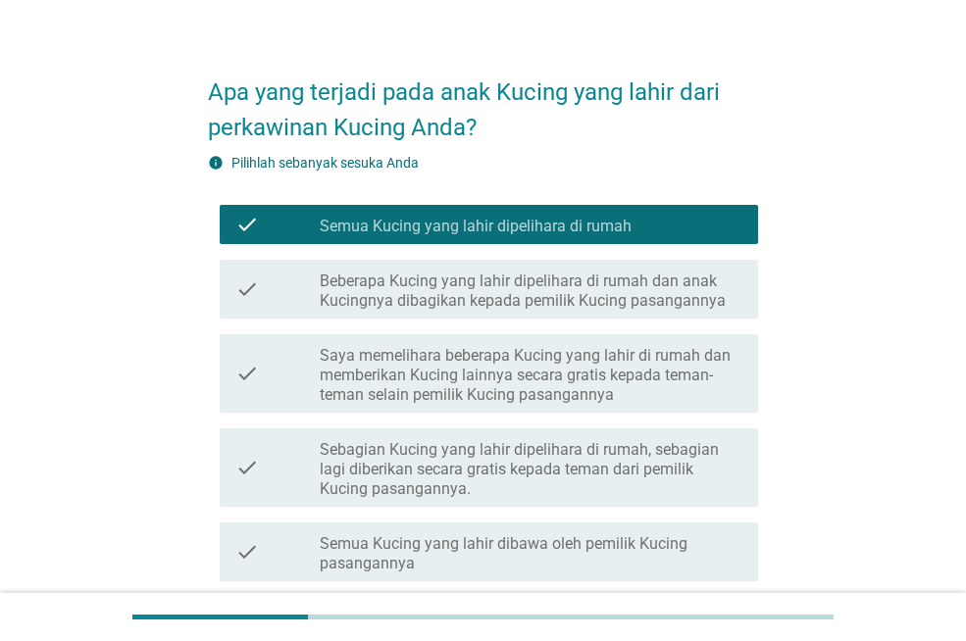
click at [601, 367] on label "Saya memelihara beberapa Kucing yang lahir di rumah dan memberikan Kucing lainn…" at bounding box center [531, 375] width 423 height 59
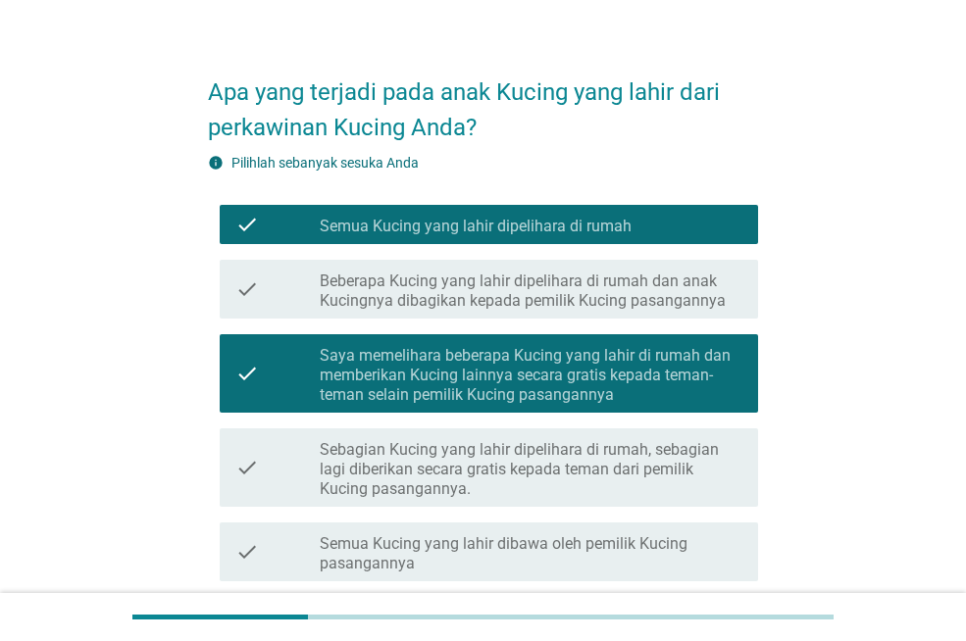
scroll to position [425, 0]
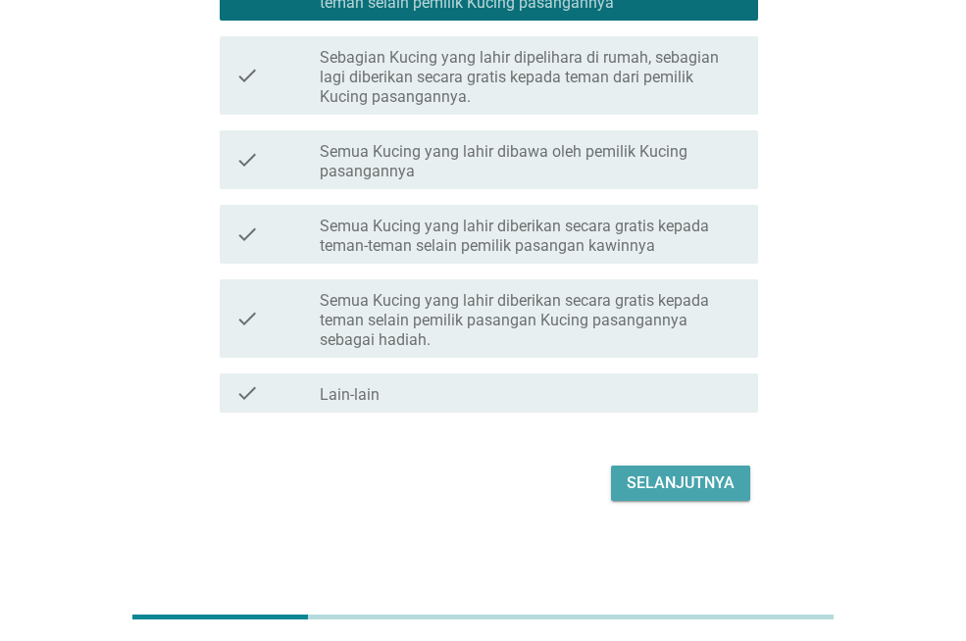
click at [690, 477] on div "Selanjutnya" at bounding box center [681, 484] width 108 height 24
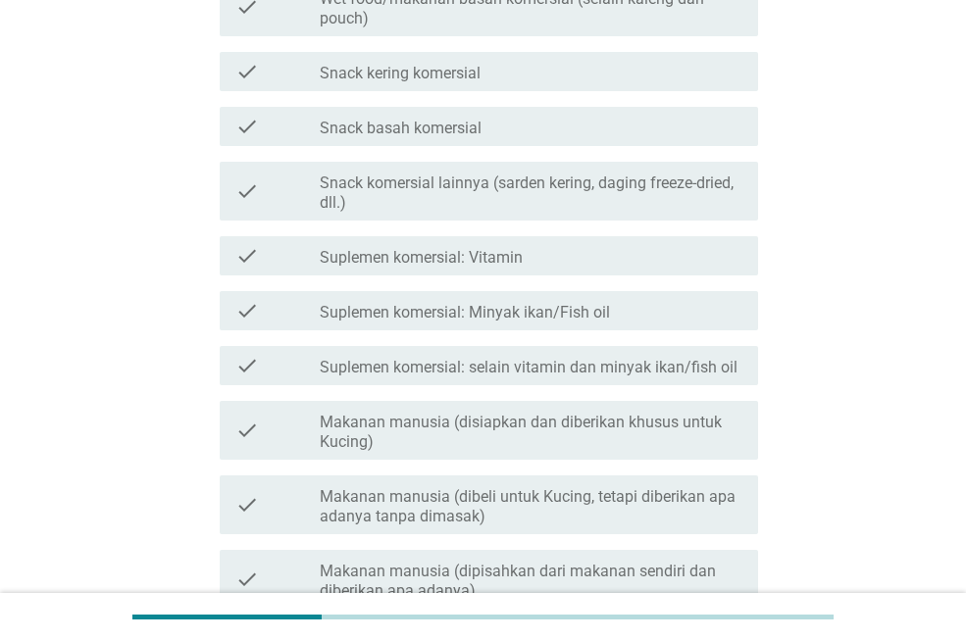
scroll to position [0, 0]
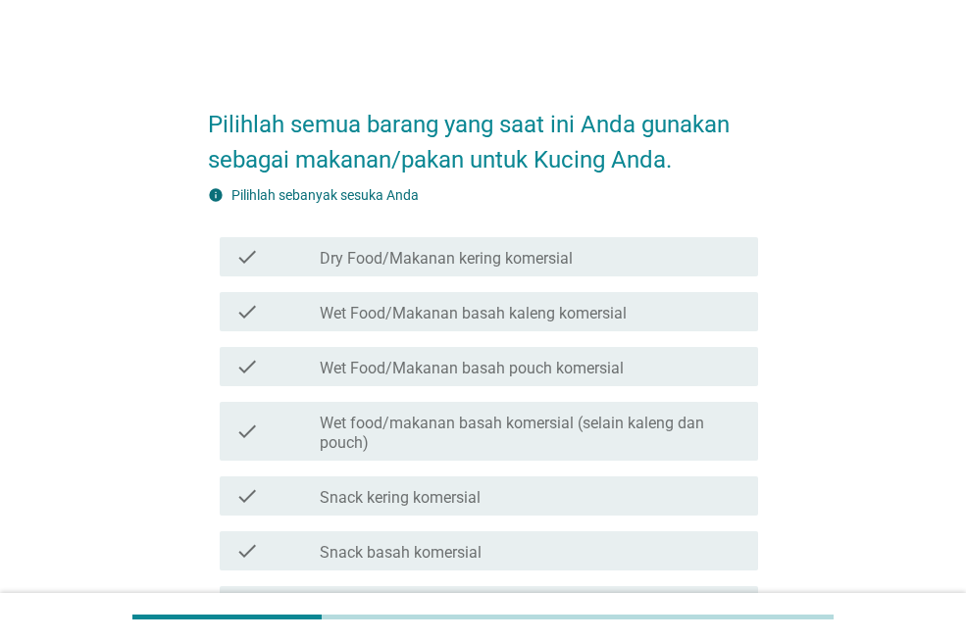
click at [456, 260] on label "Dry Food/Makanan kering komersial" at bounding box center [446, 259] width 253 height 20
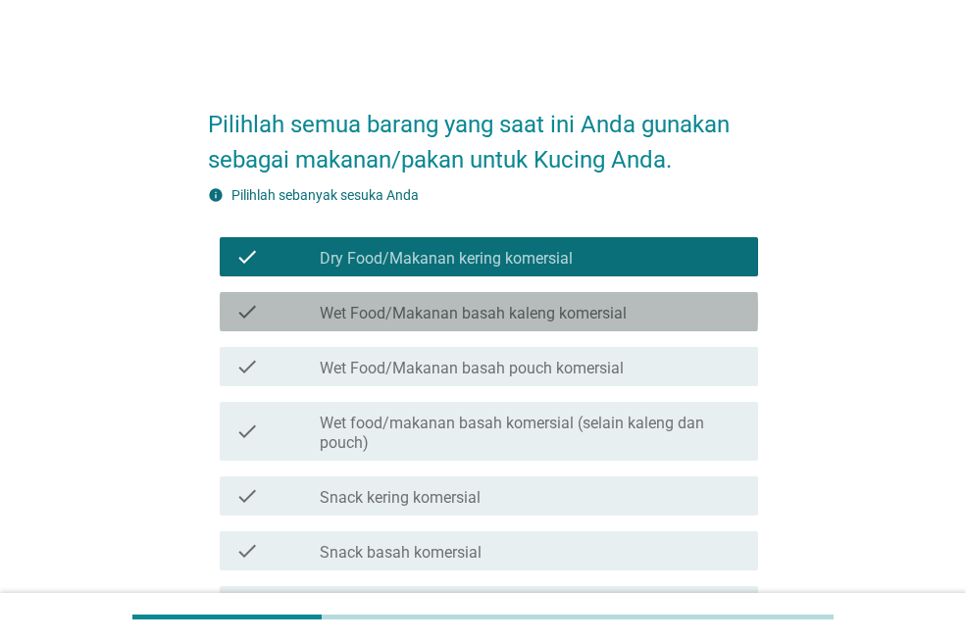
click at [458, 314] on label "Wet Food/Makanan basah kaleng komersial" at bounding box center [473, 314] width 307 height 20
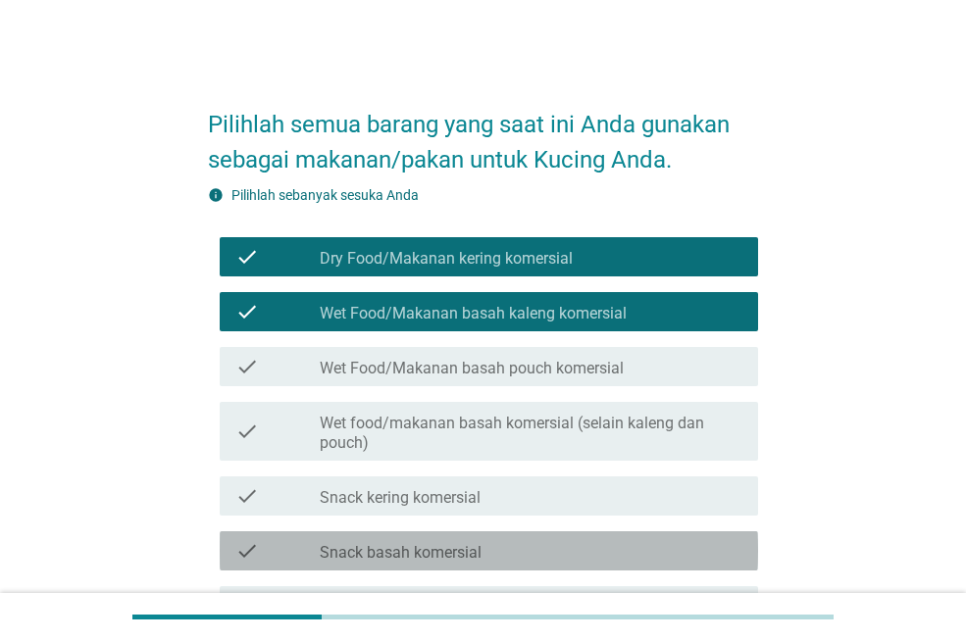
click at [464, 550] on label "Snack basah komersial" at bounding box center [401, 553] width 162 height 20
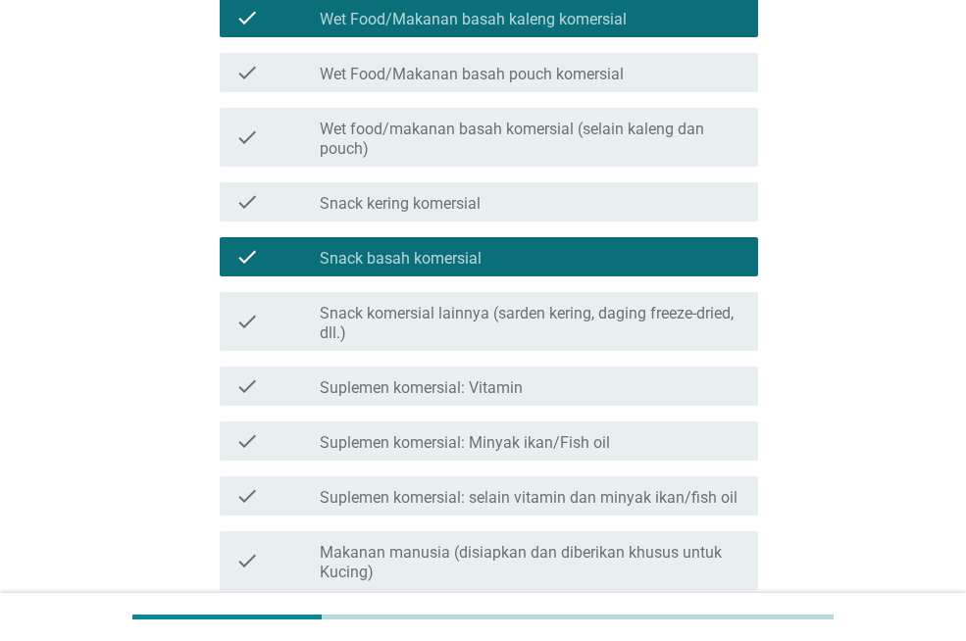
scroll to position [392, 0]
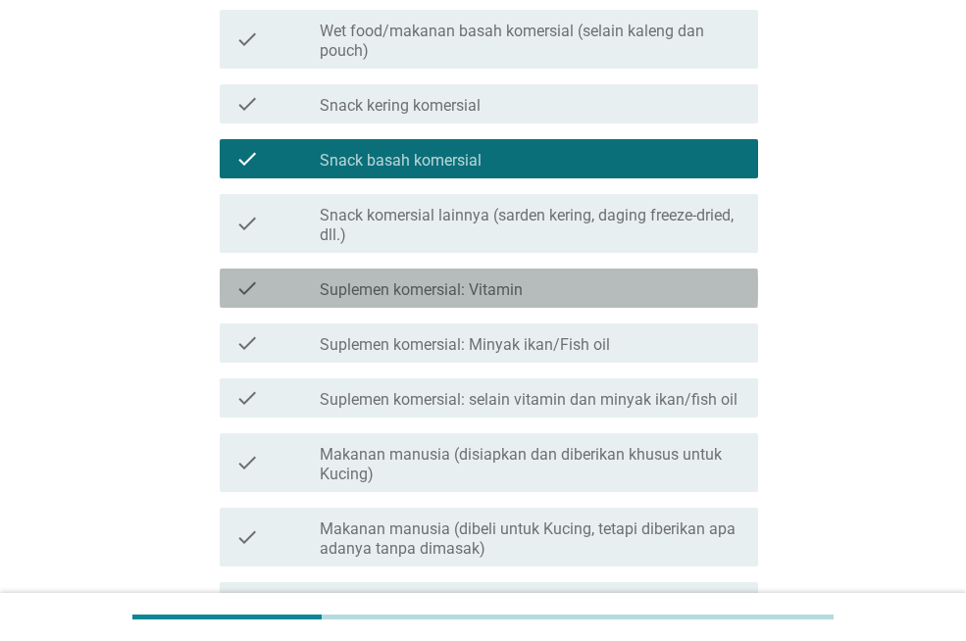
click at [447, 298] on label "Suplemen komersial: Vitamin" at bounding box center [421, 290] width 203 height 20
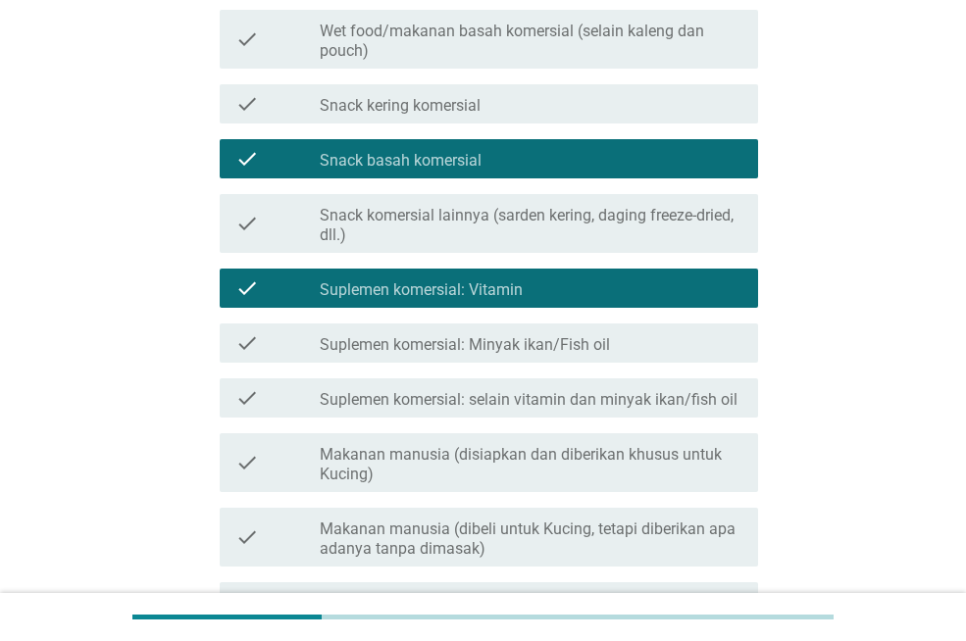
click at [453, 337] on label "Suplemen komersial: Minyak ikan/Fish oil" at bounding box center [465, 345] width 290 height 20
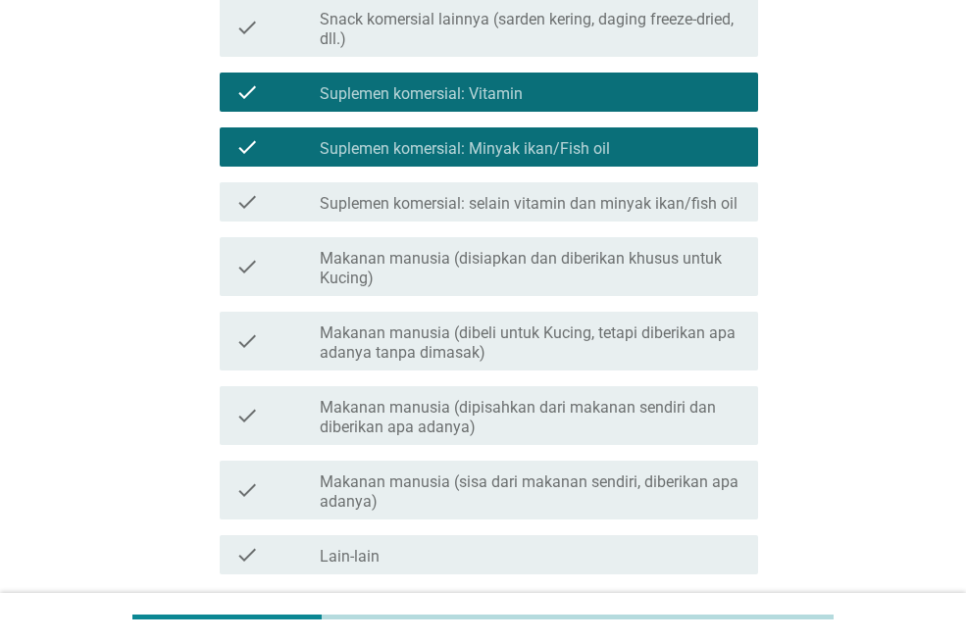
scroll to position [750, 0]
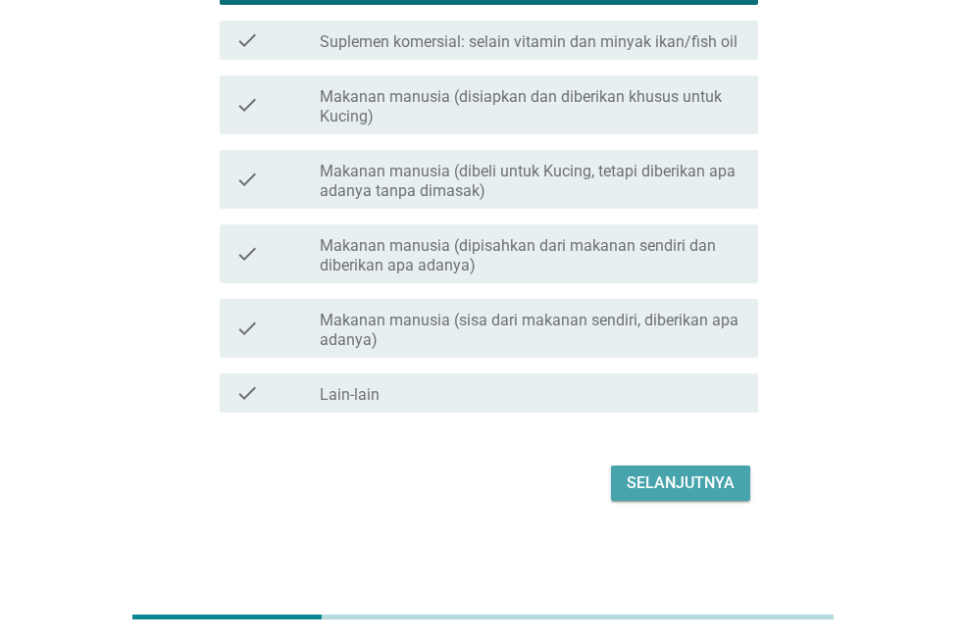
click at [640, 476] on div "Selanjutnya" at bounding box center [681, 484] width 108 height 24
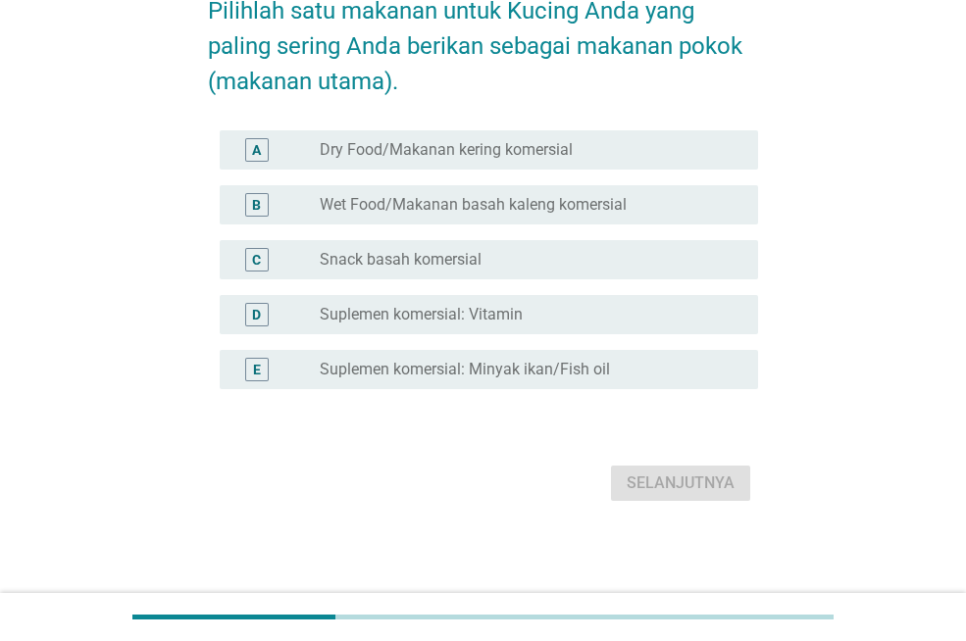
scroll to position [0, 0]
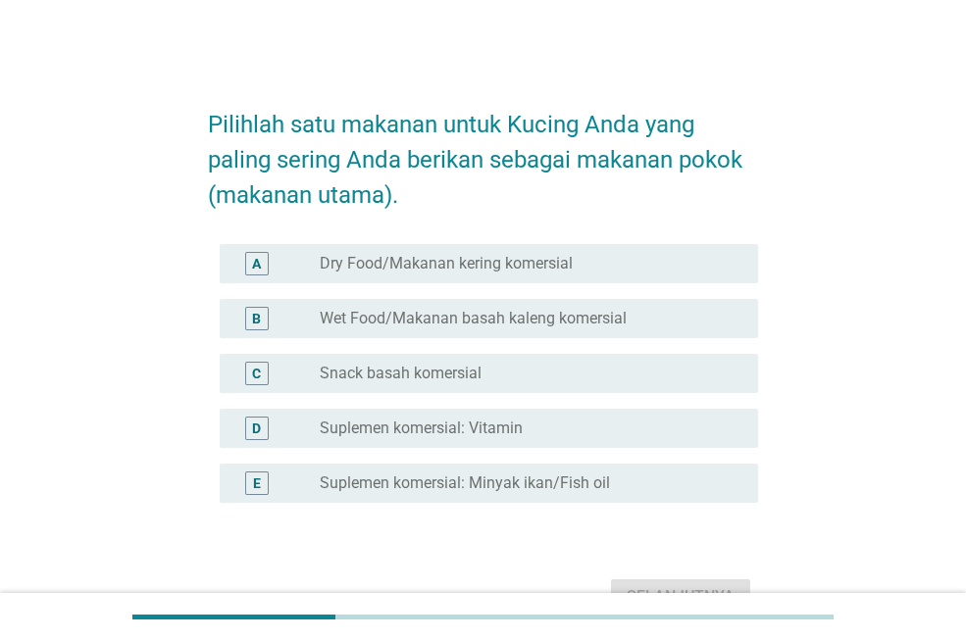
click at [418, 262] on label "Dry Food/Makanan kering komersial" at bounding box center [446, 264] width 253 height 20
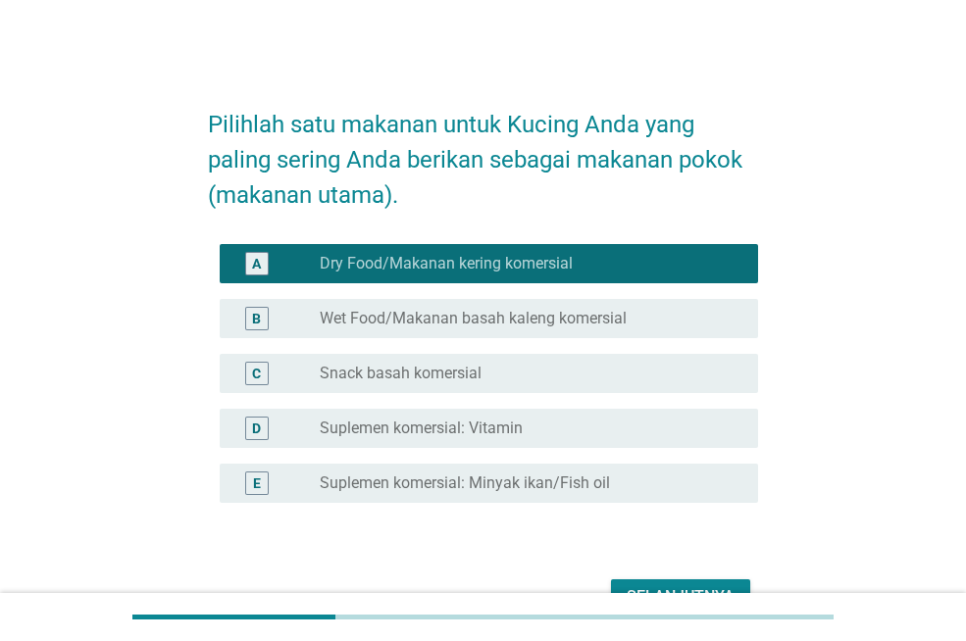
scroll to position [114, 0]
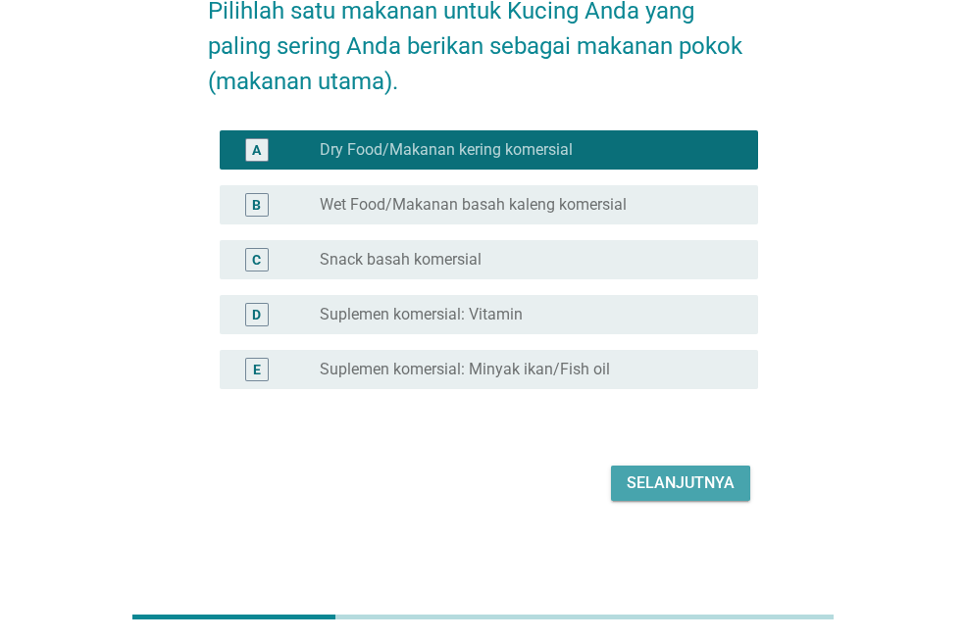
click at [639, 475] on div "Selanjutnya" at bounding box center [681, 484] width 108 height 24
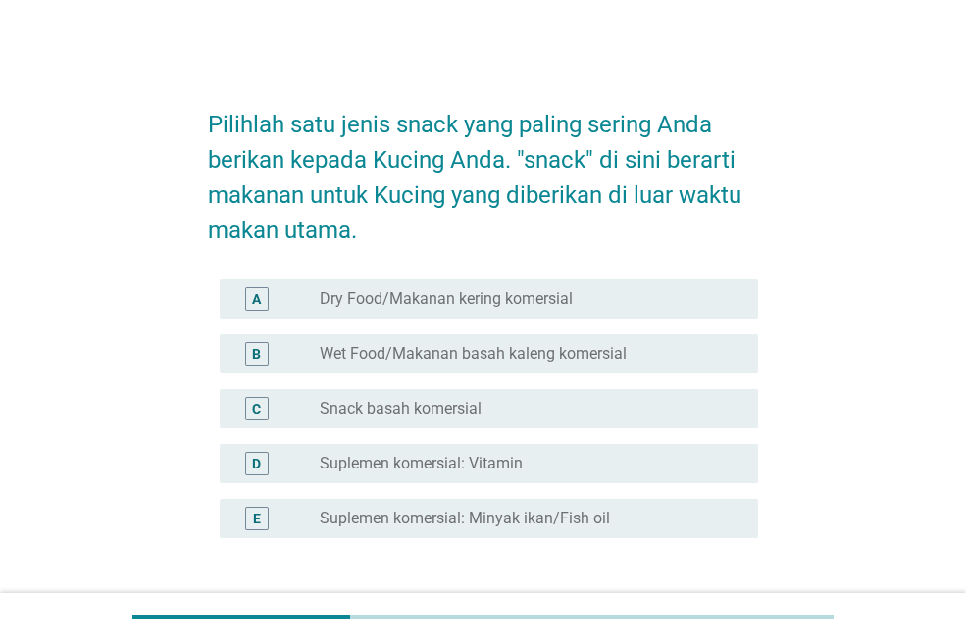
click at [457, 405] on label "Snack basah komersial" at bounding box center [401, 409] width 162 height 20
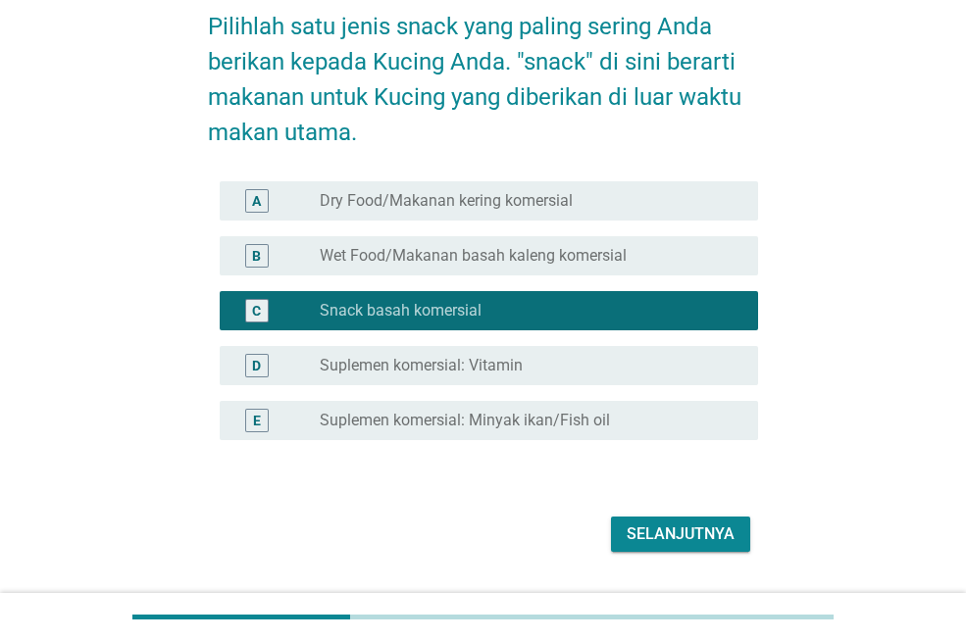
scroll to position [149, 0]
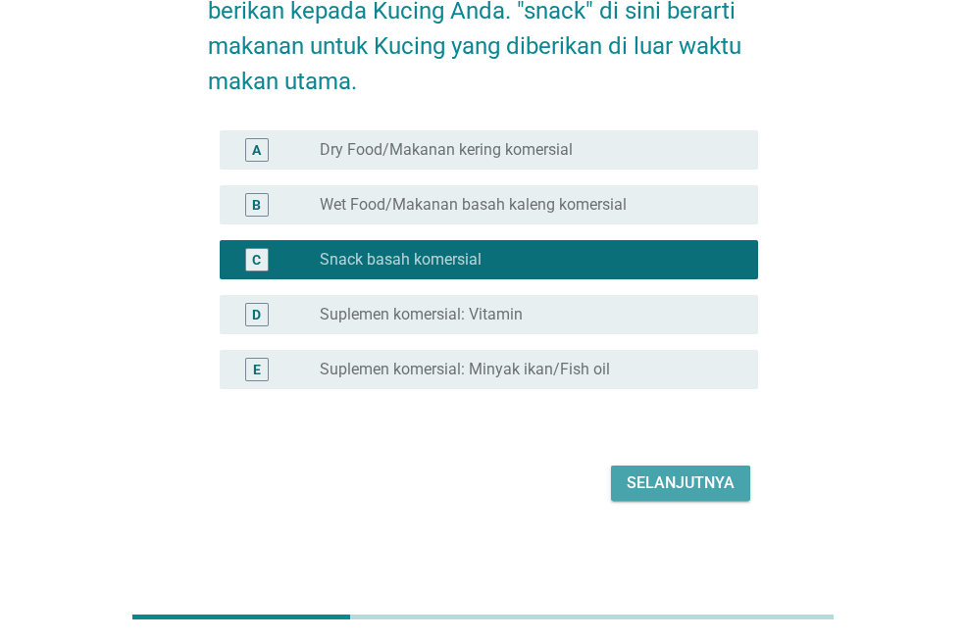
click at [668, 482] on div "Selanjutnya" at bounding box center [681, 484] width 108 height 24
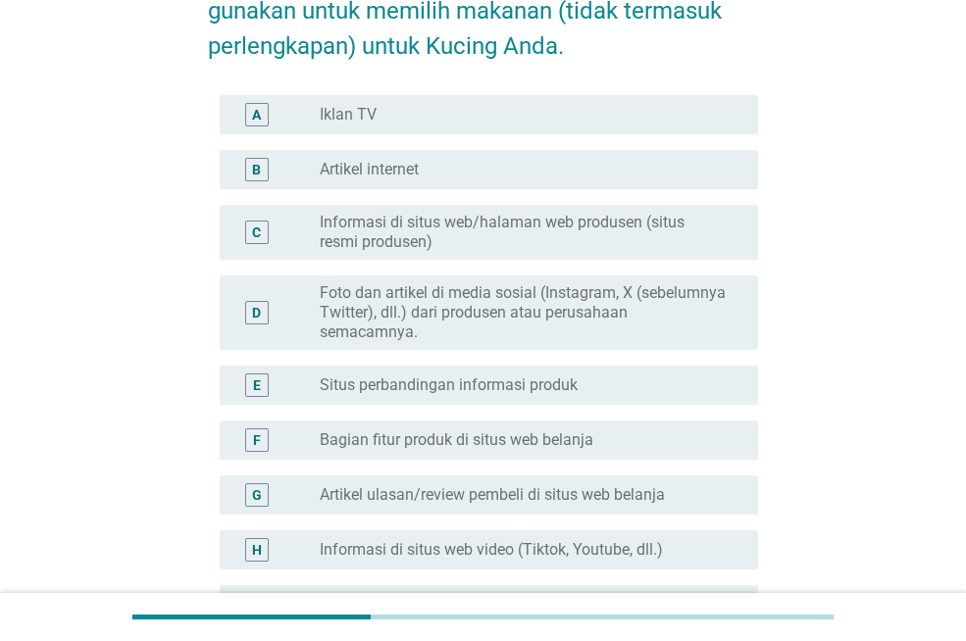
scroll to position [0, 0]
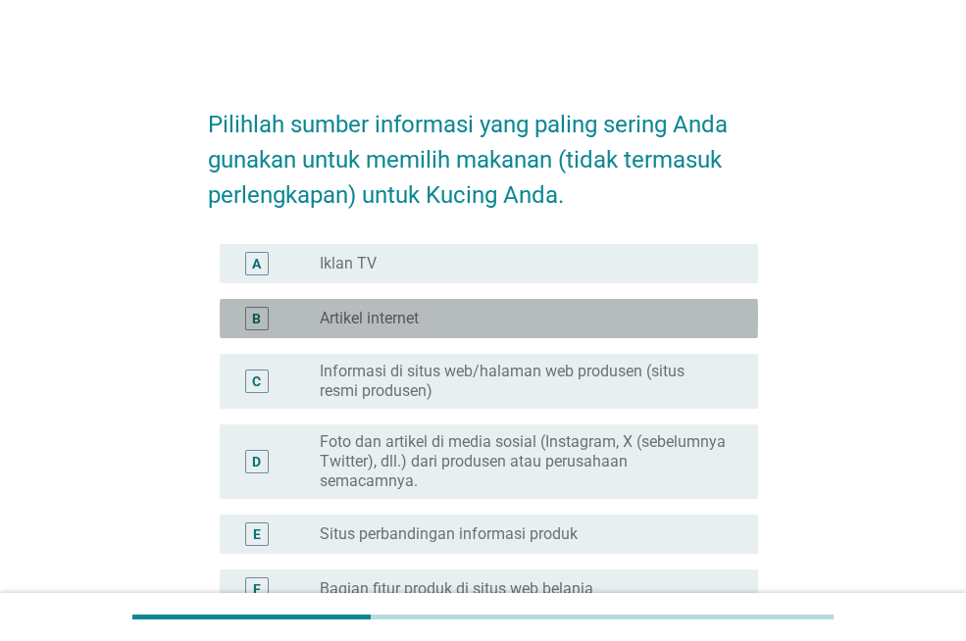
click at [376, 321] on label "Artikel internet" at bounding box center [369, 319] width 99 height 20
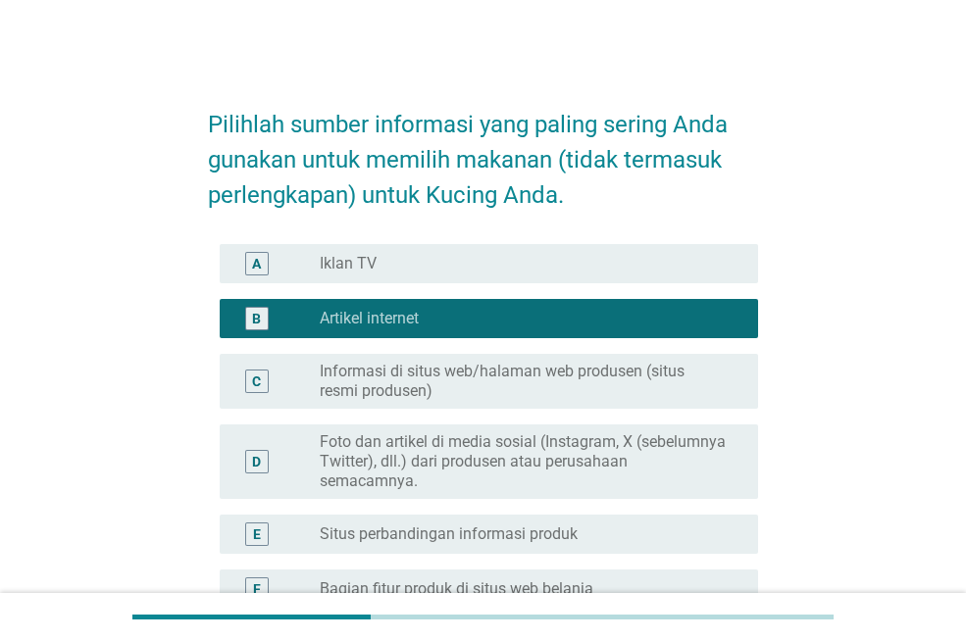
click at [380, 376] on label "Informasi di situs web/halaman web produsen (situs resmi produsen)" at bounding box center [523, 381] width 407 height 39
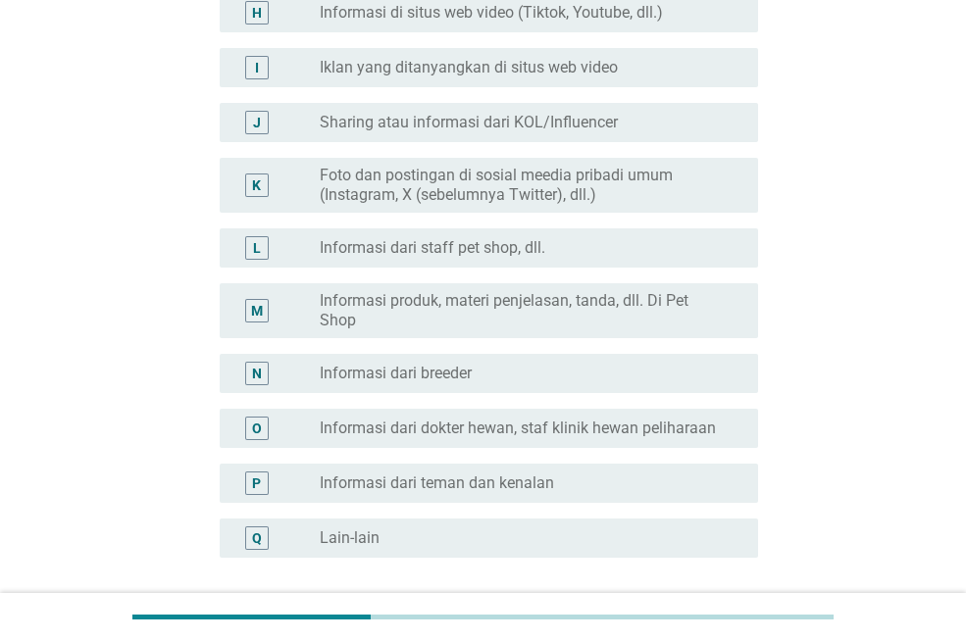
scroll to position [784, 0]
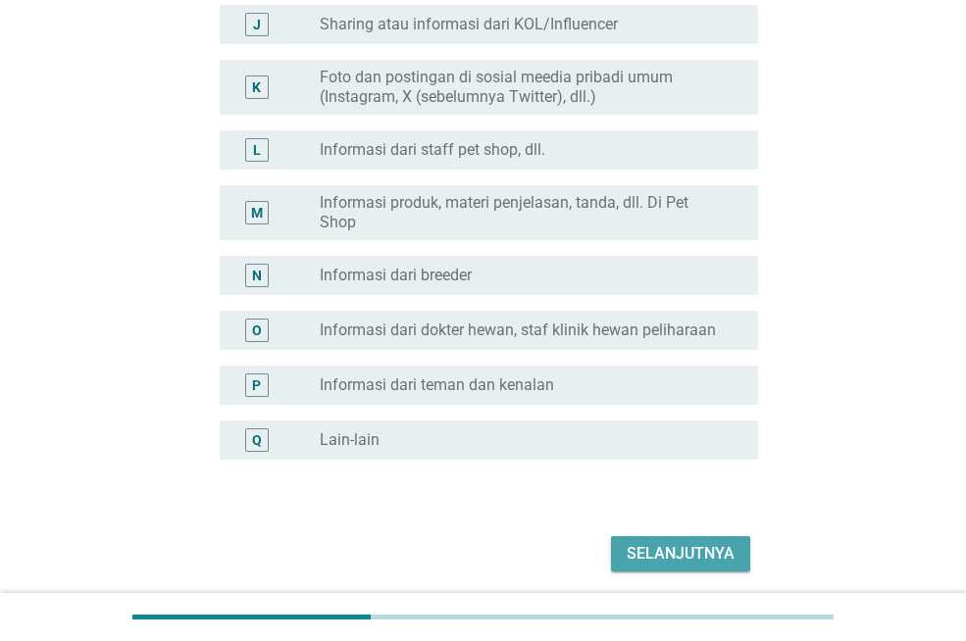
click at [663, 553] on div "Selanjutnya" at bounding box center [681, 554] width 108 height 24
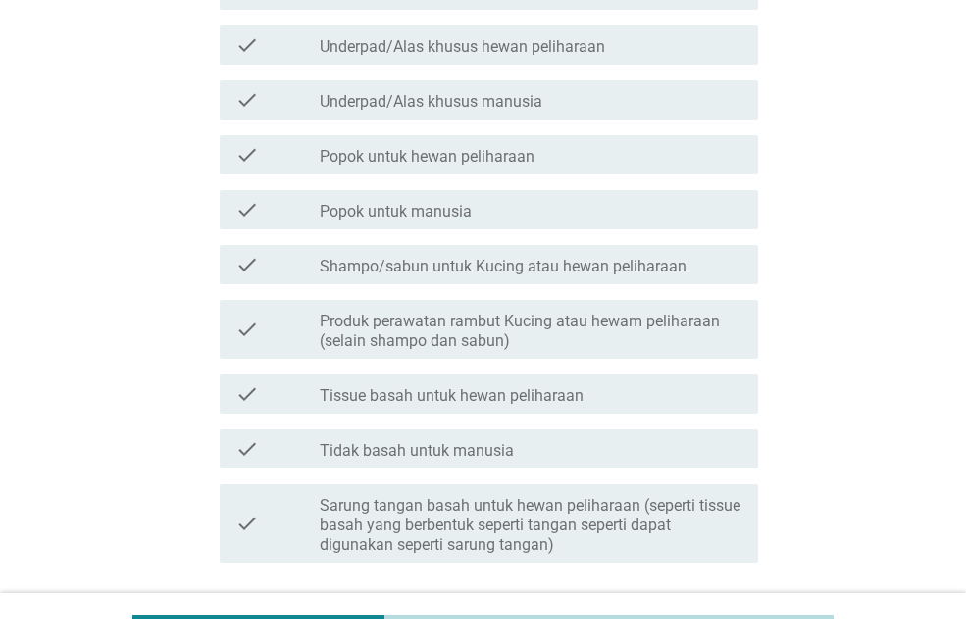
scroll to position [0, 0]
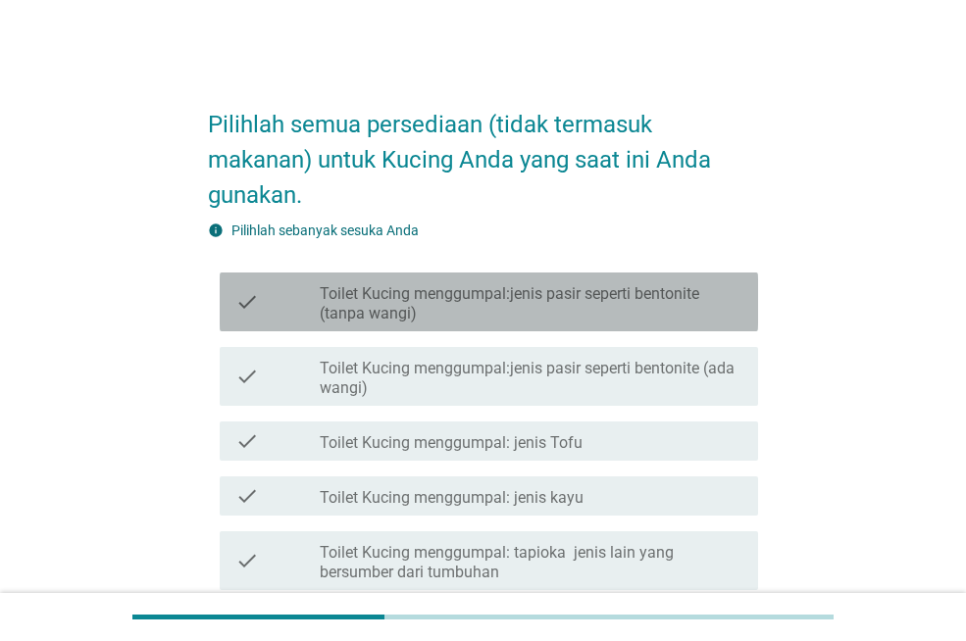
click at [450, 300] on label "Toilet Kucing menggumpal:jenis pasir seperti bentonite (tanpa wangi)" at bounding box center [531, 303] width 423 height 39
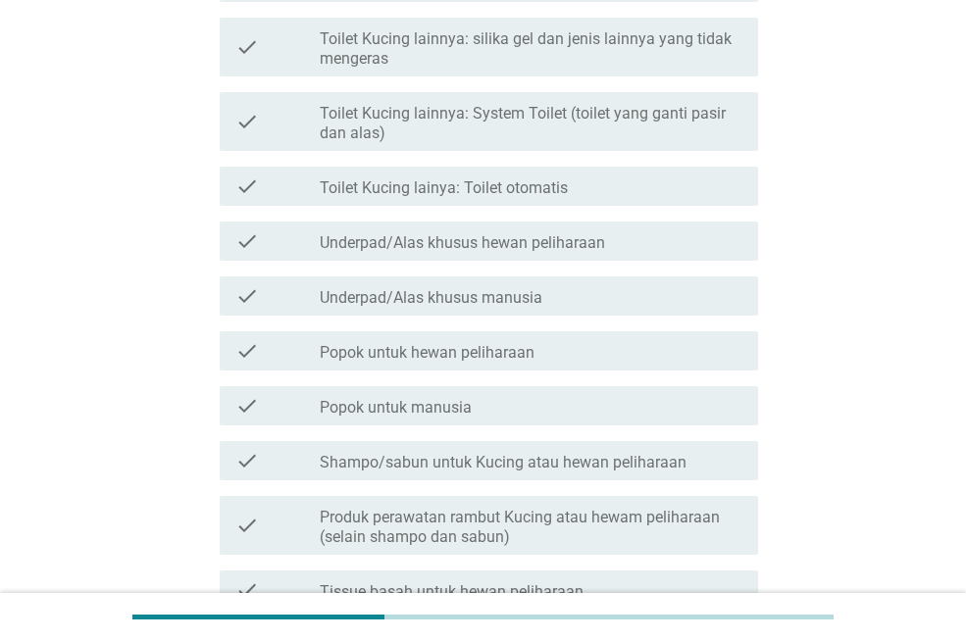
scroll to position [686, 0]
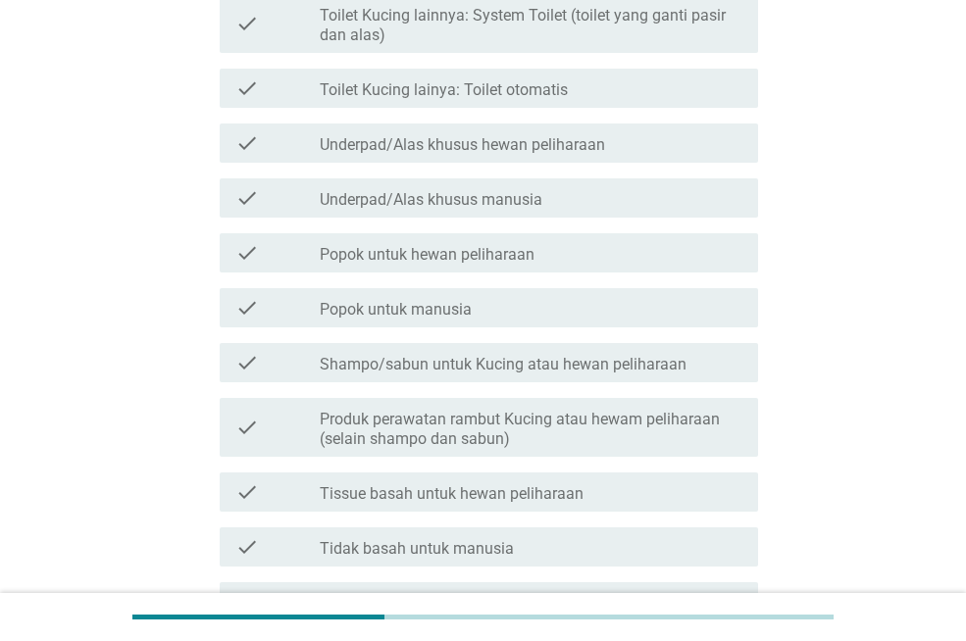
click at [478, 359] on label "Shampo/sabun untuk Kucing atau hewan peliharaan" at bounding box center [503, 365] width 367 height 20
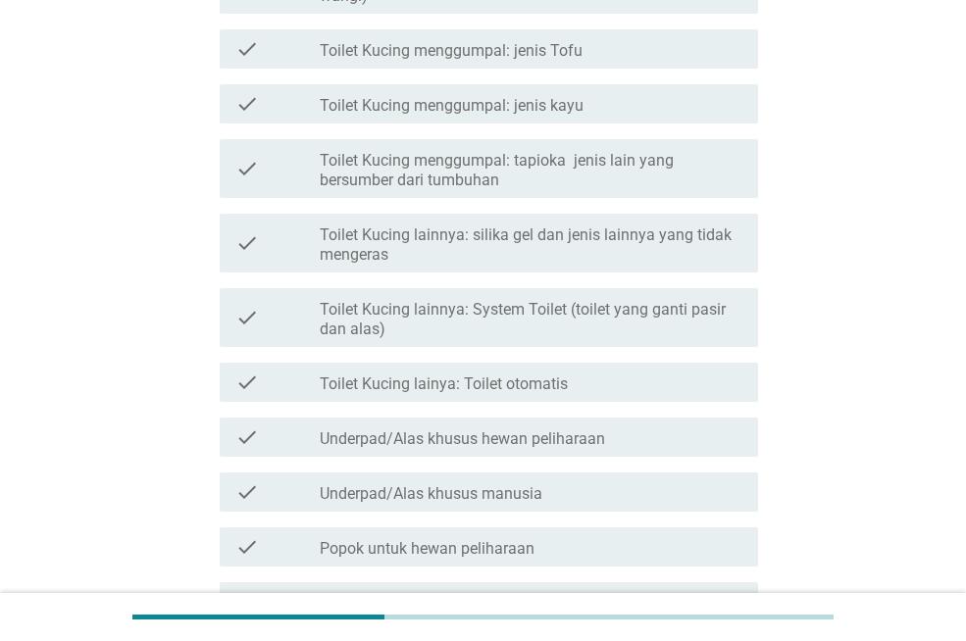
scroll to position [882, 0]
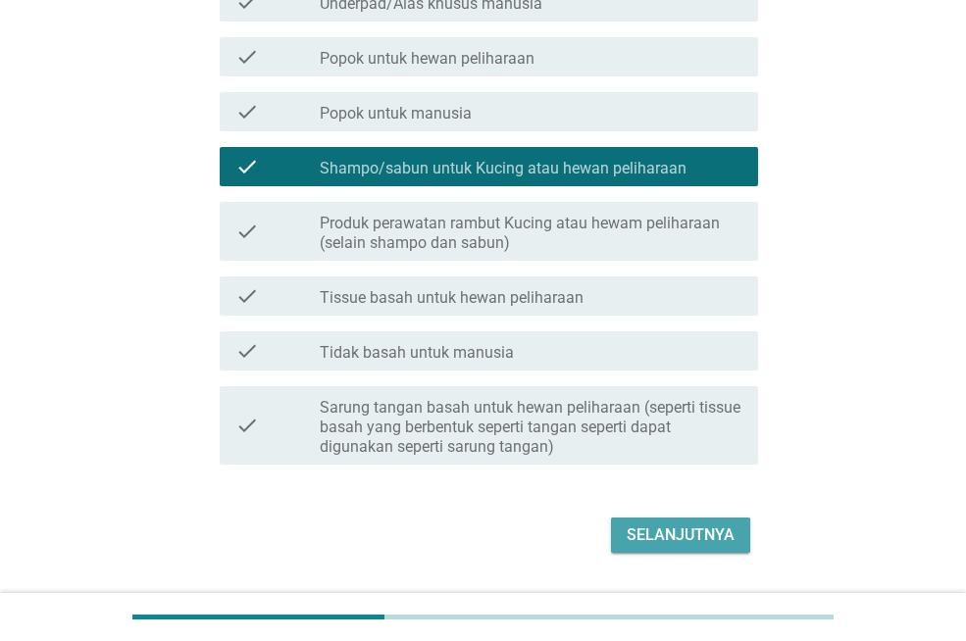
click at [684, 531] on div "Selanjutnya" at bounding box center [681, 536] width 108 height 24
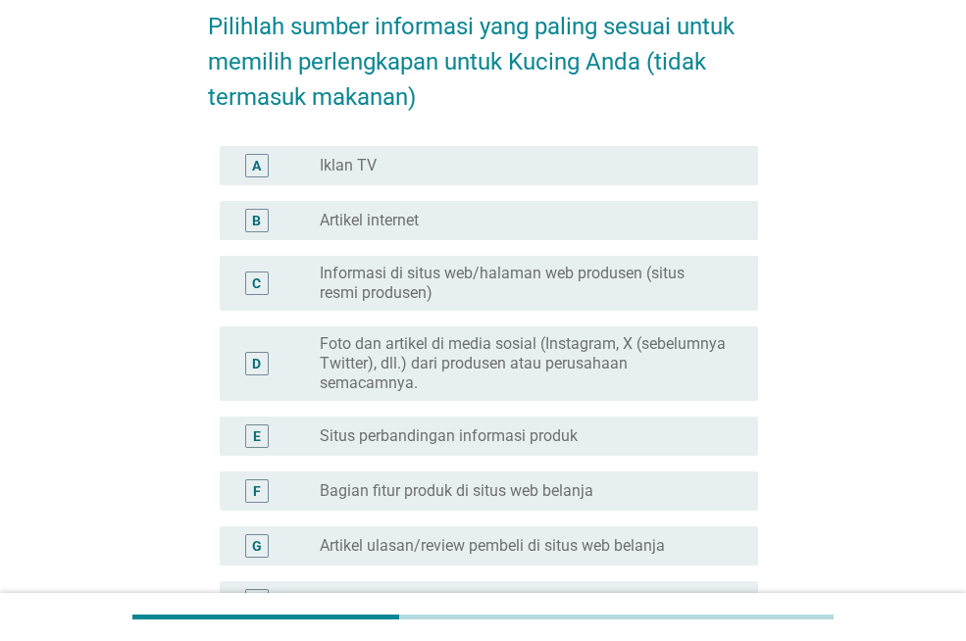
scroll to position [196, 0]
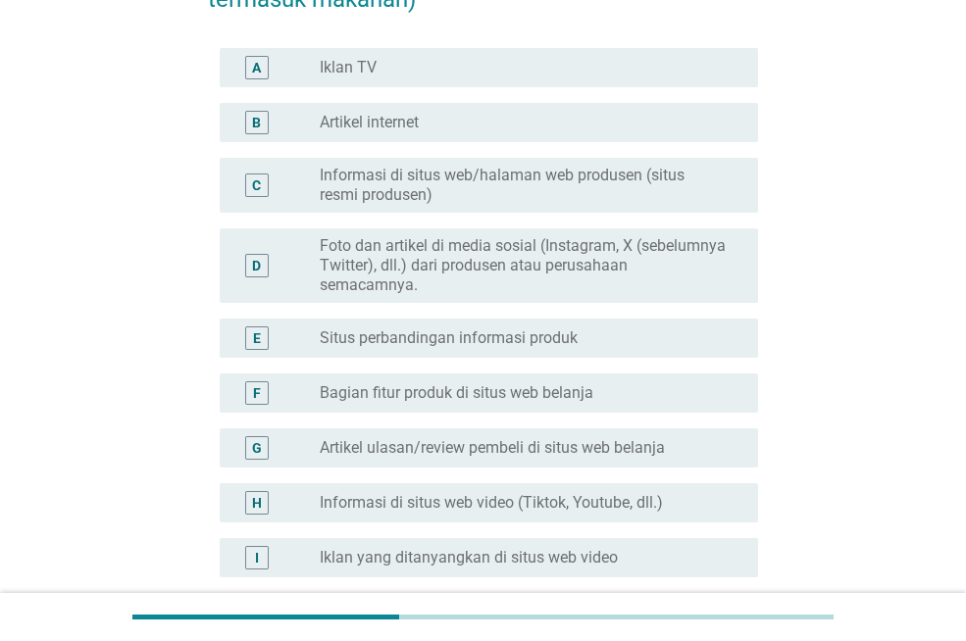
click at [462, 447] on label "Artikel ulasan/review pembeli di situs web belanja" at bounding box center [492, 448] width 345 height 20
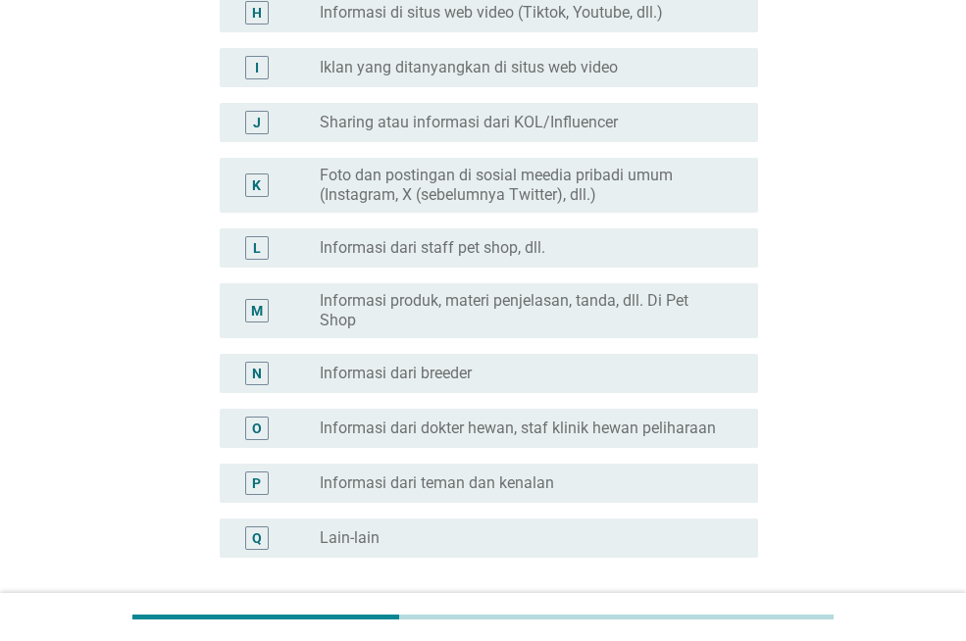
scroll to position [855, 0]
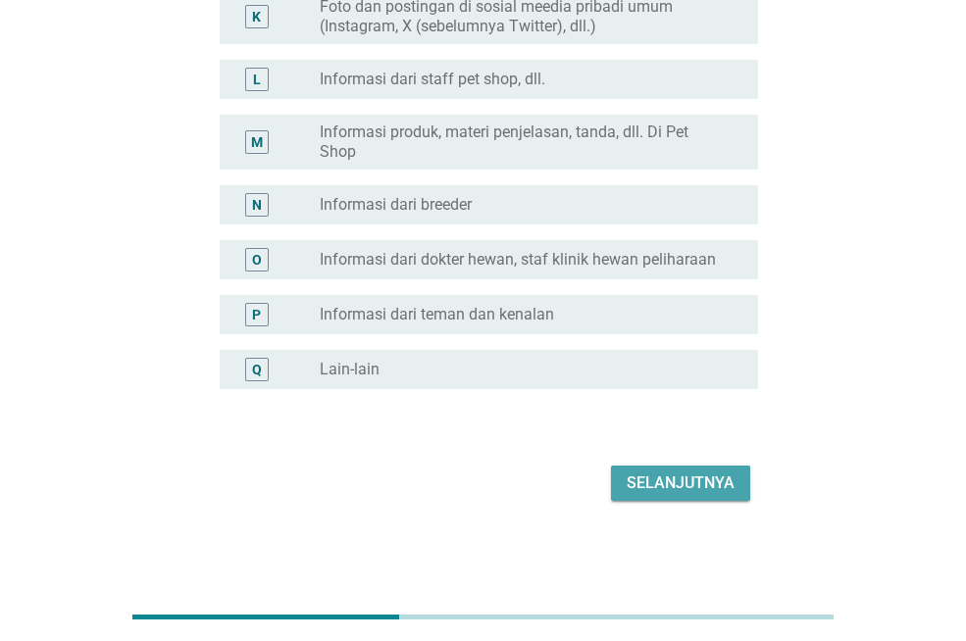
click at [684, 477] on div "Selanjutnya" at bounding box center [681, 484] width 108 height 24
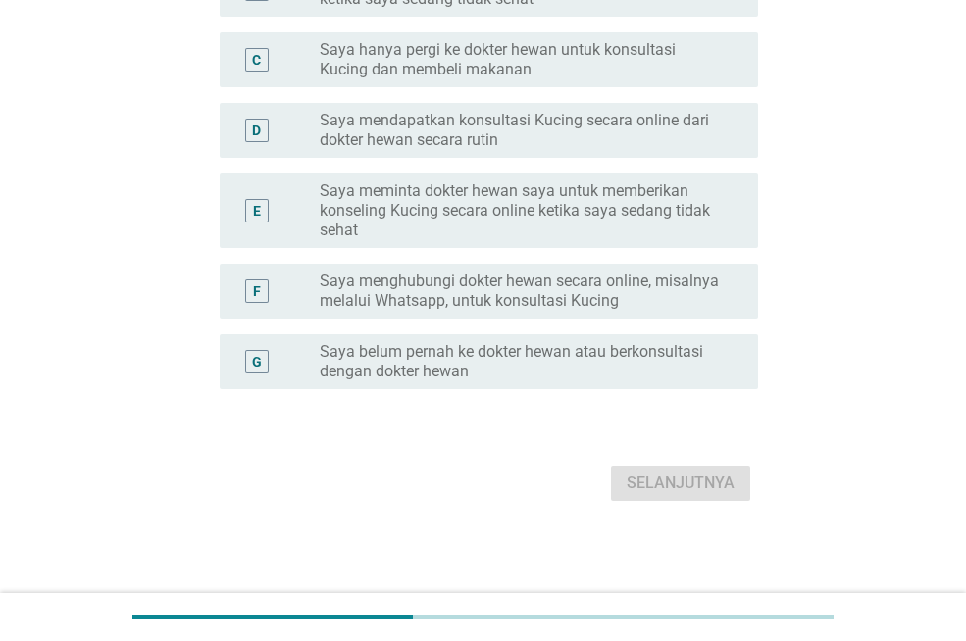
scroll to position [0, 0]
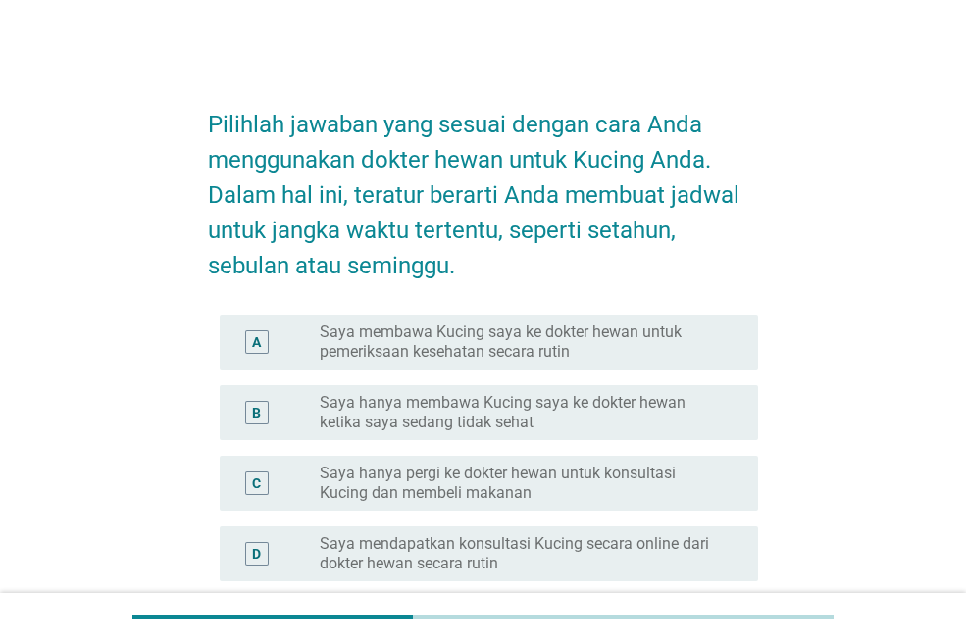
click at [491, 328] on label "Saya membawa Kucing saya ke dokter hewan untuk pemeriksaan kesehatan secara rut…" at bounding box center [523, 342] width 407 height 39
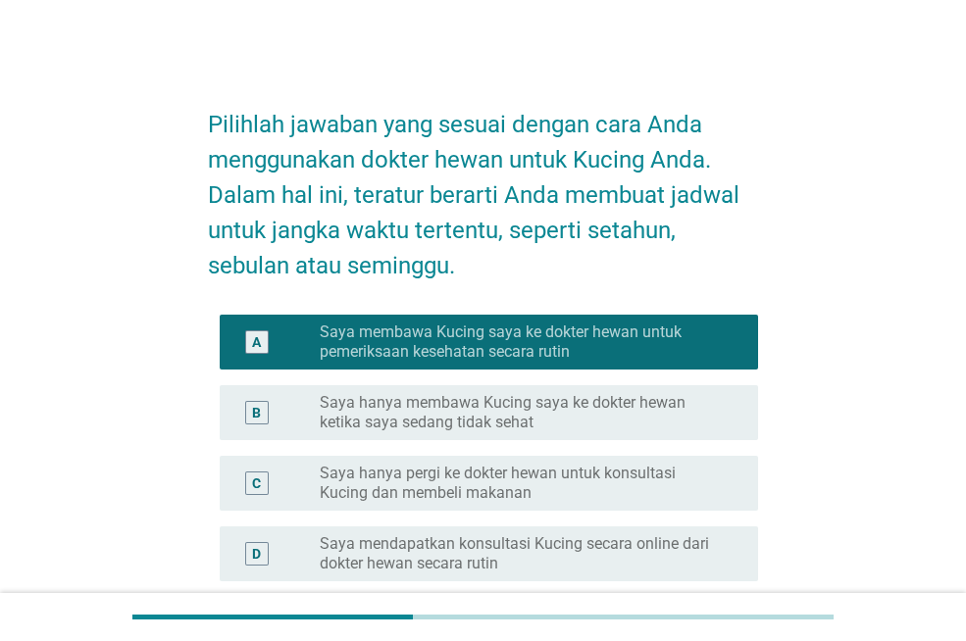
scroll to position [392, 0]
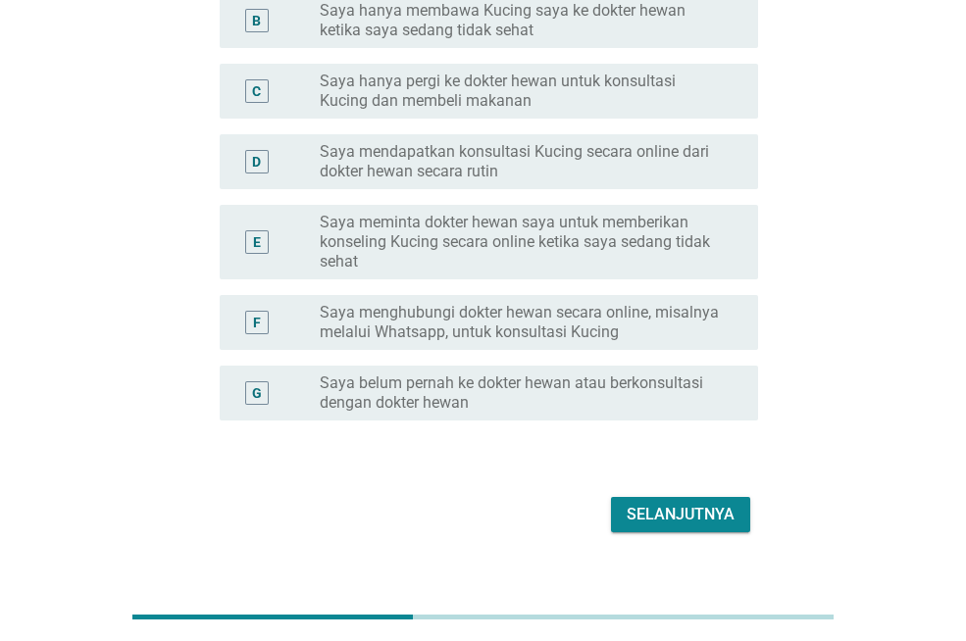
click at [694, 510] on div "Selanjutnya" at bounding box center [681, 515] width 108 height 24
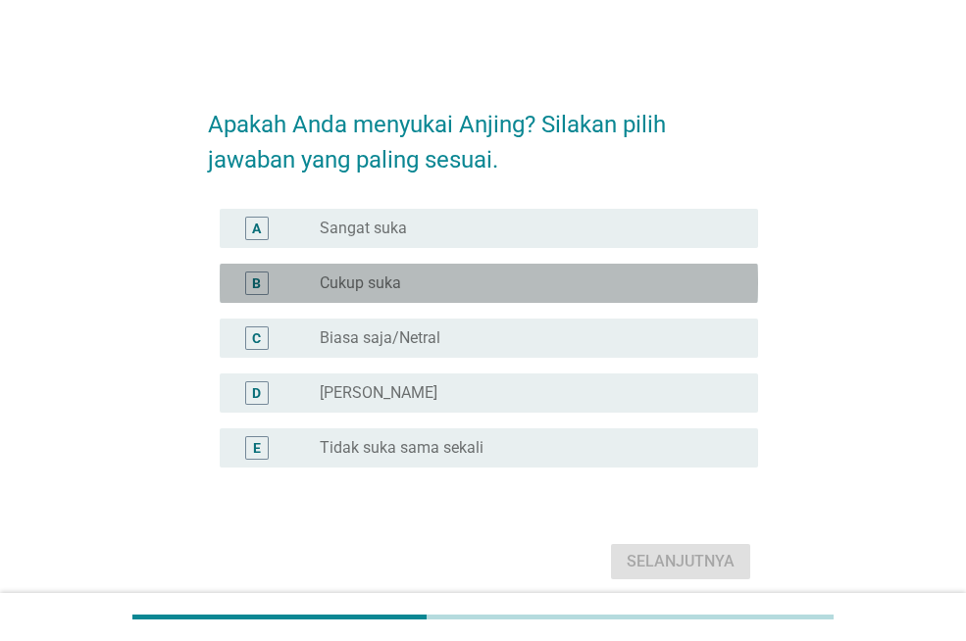
click at [389, 281] on label "Cukup suka" at bounding box center [360, 284] width 81 height 20
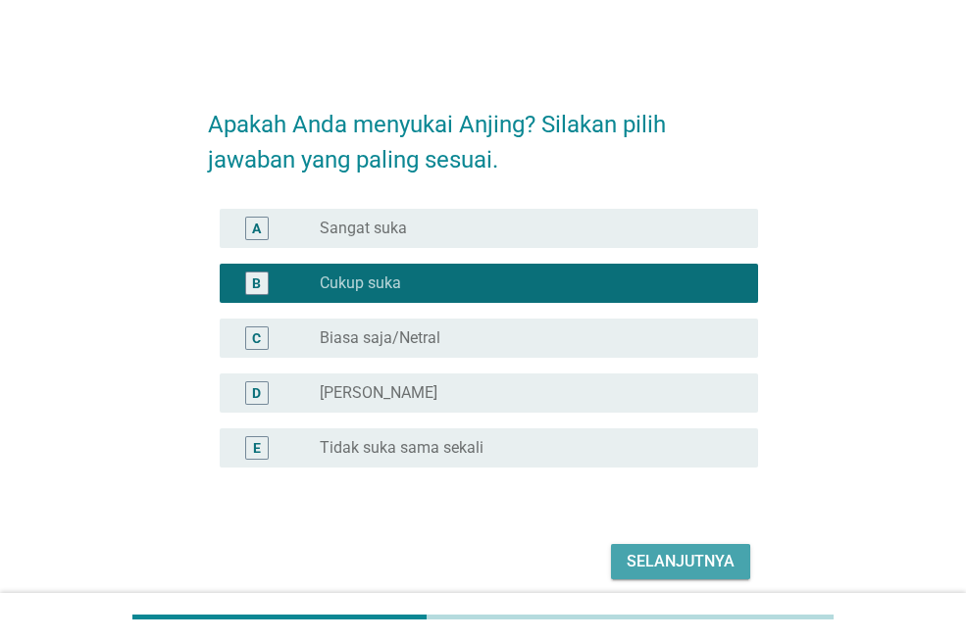
click at [656, 560] on div "Selanjutnya" at bounding box center [681, 562] width 108 height 24
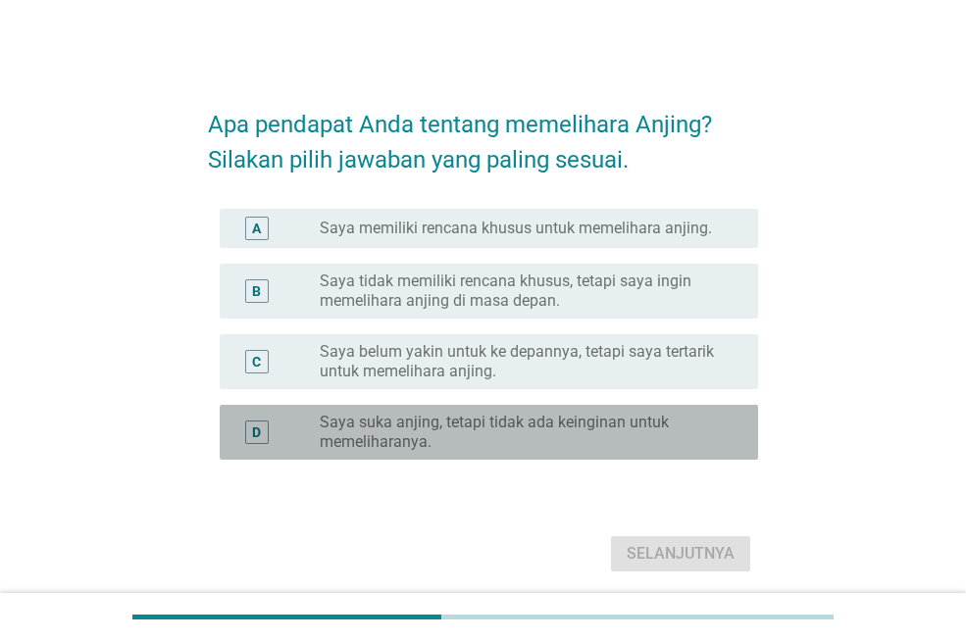
click at [391, 427] on label "Saya suka anjing, tetapi tidak ada keinginan untuk memeliharanya." at bounding box center [523, 432] width 407 height 39
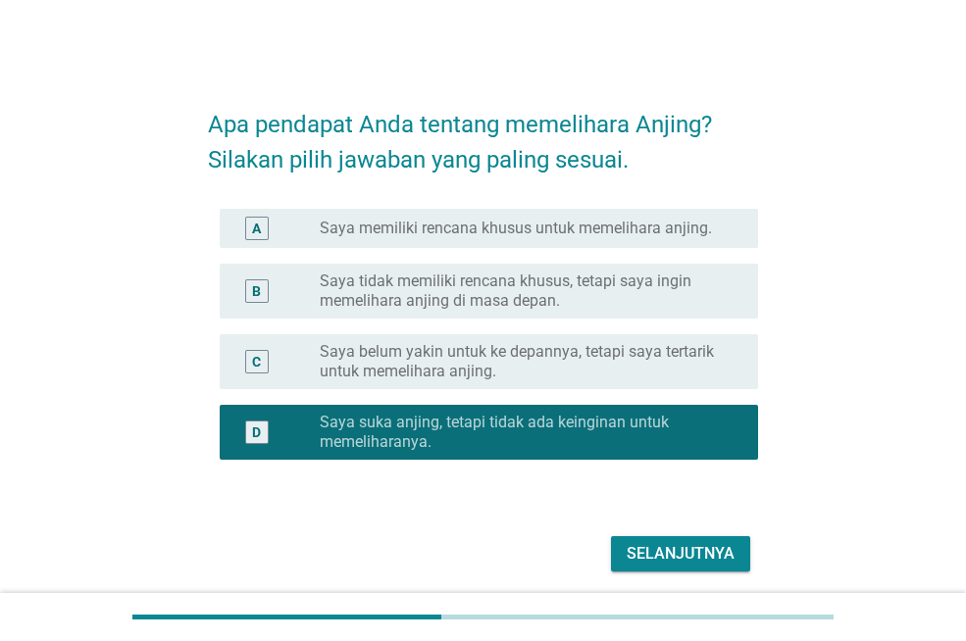
click at [670, 546] on div "Selanjutnya" at bounding box center [681, 554] width 108 height 24
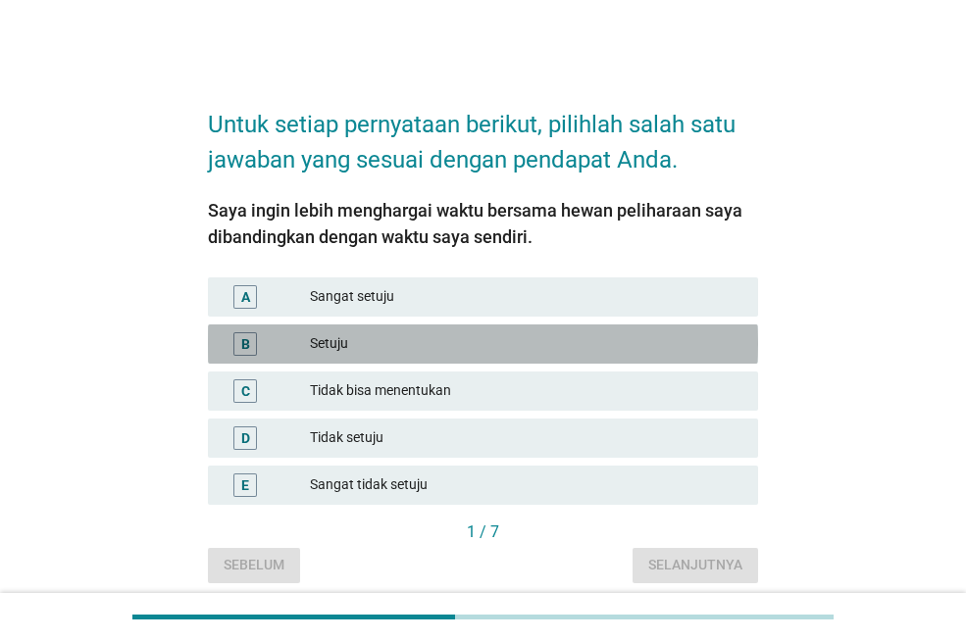
click at [341, 345] on div "Setuju" at bounding box center [526, 344] width 432 height 24
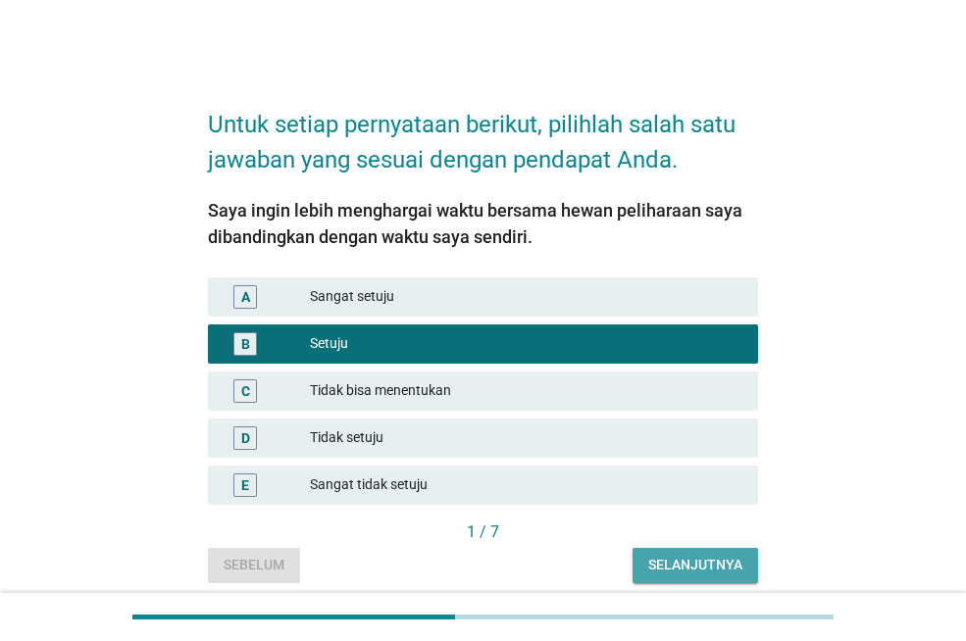
click at [689, 567] on div "Selanjutnya" at bounding box center [695, 565] width 94 height 21
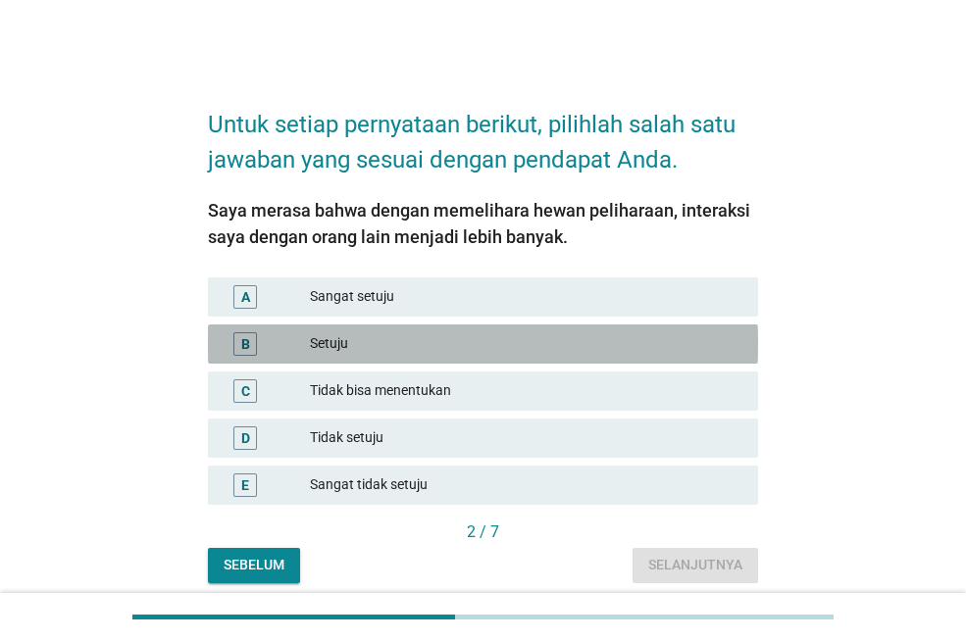
click at [341, 342] on div "Setuju" at bounding box center [526, 344] width 432 height 24
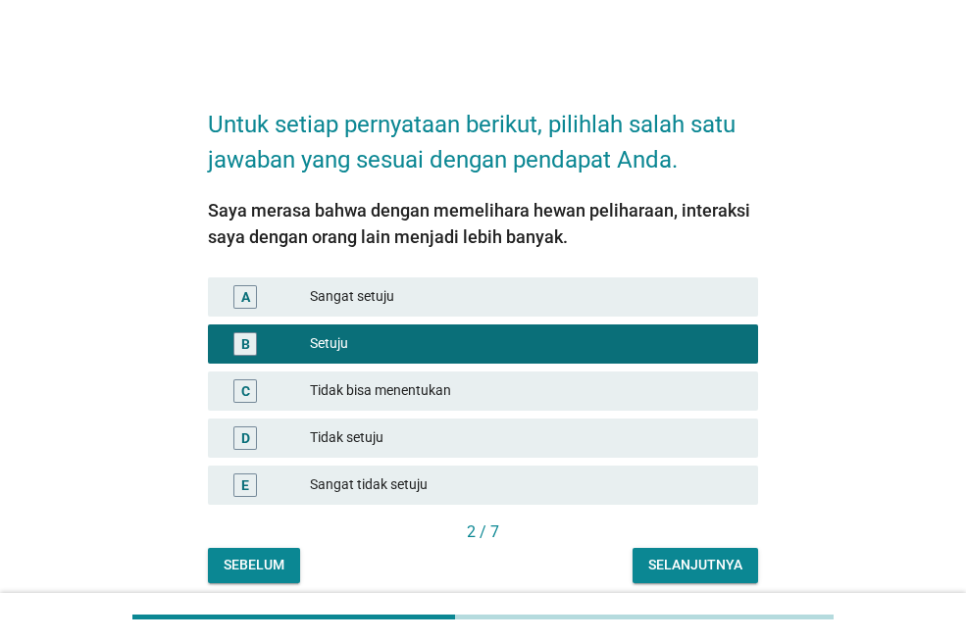
click at [652, 567] on div "Selanjutnya" at bounding box center [695, 565] width 94 height 21
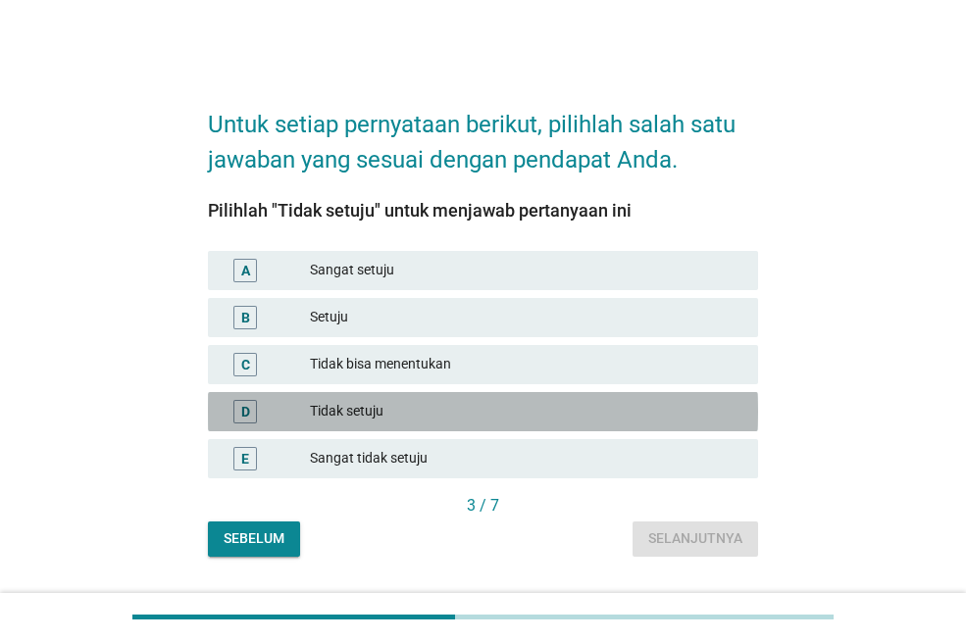
click at [350, 409] on div "Tidak setuju" at bounding box center [526, 412] width 432 height 24
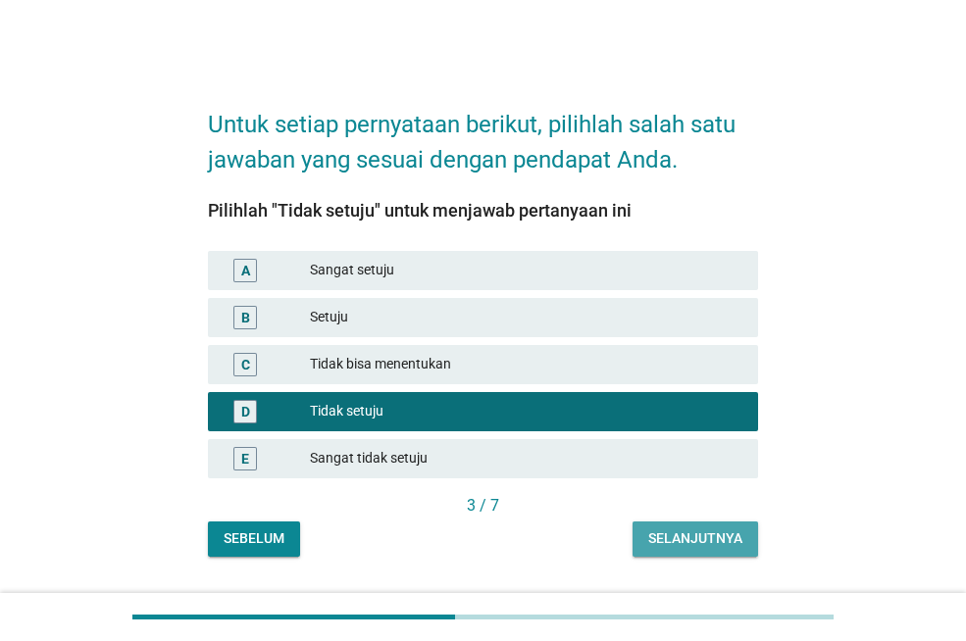
click at [683, 537] on div "Selanjutnya" at bounding box center [695, 538] width 94 height 21
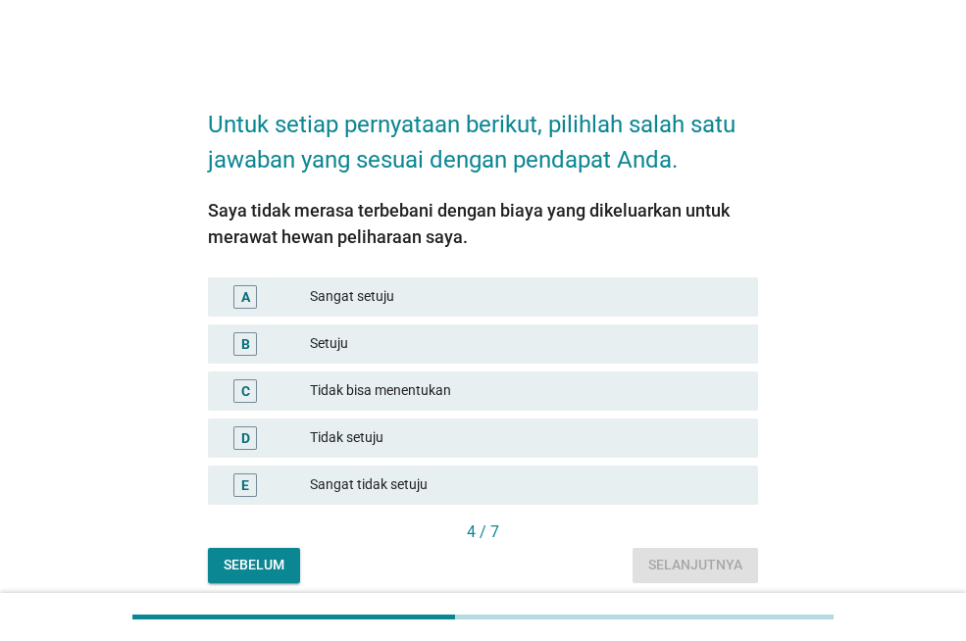
click at [350, 385] on div "Tidak bisa menentukan" at bounding box center [526, 391] width 432 height 24
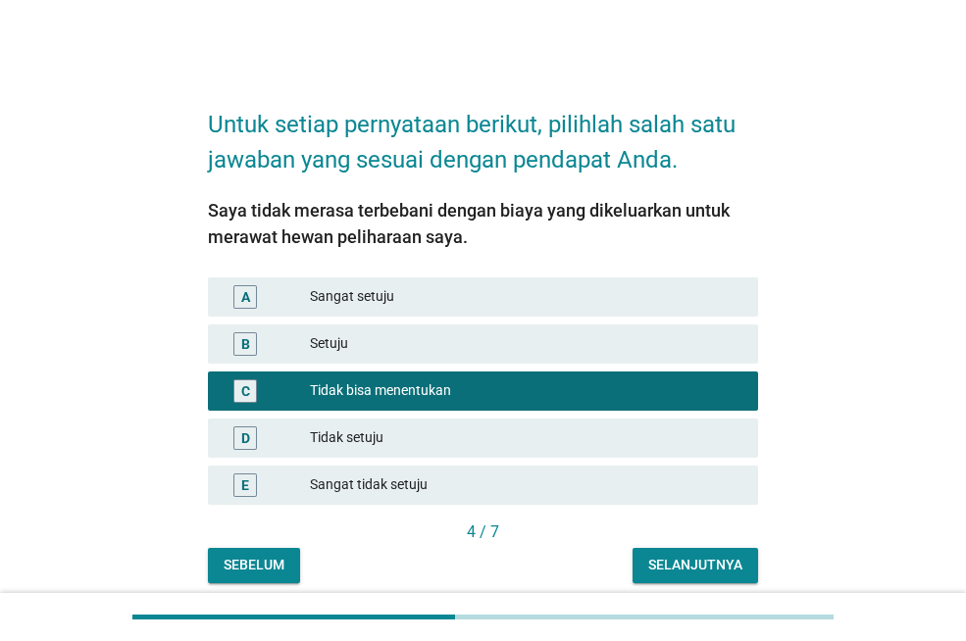
click at [702, 568] on div "Selanjutnya" at bounding box center [695, 565] width 94 height 21
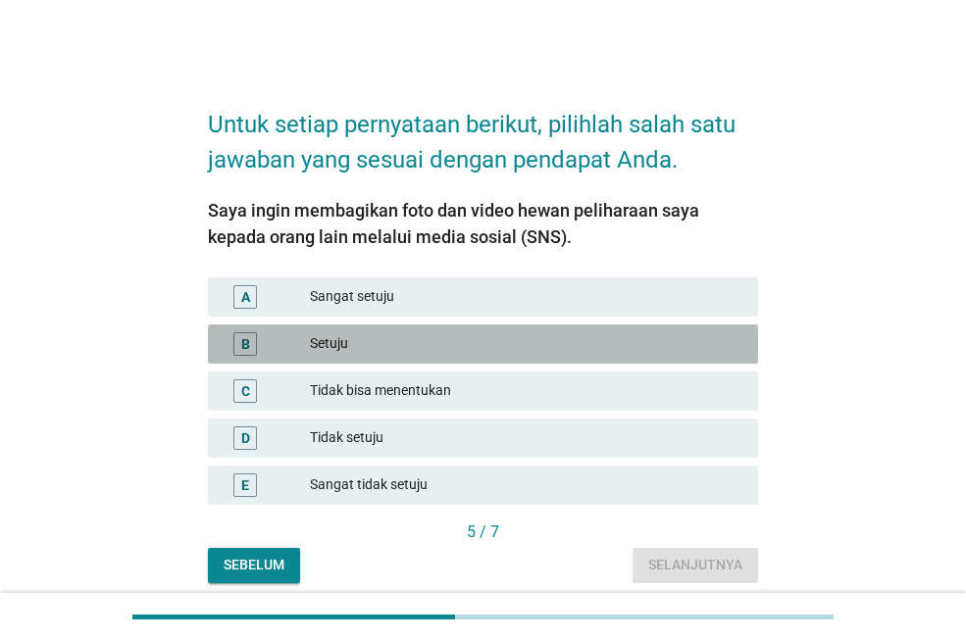
click at [344, 353] on div "Setuju" at bounding box center [526, 344] width 432 height 24
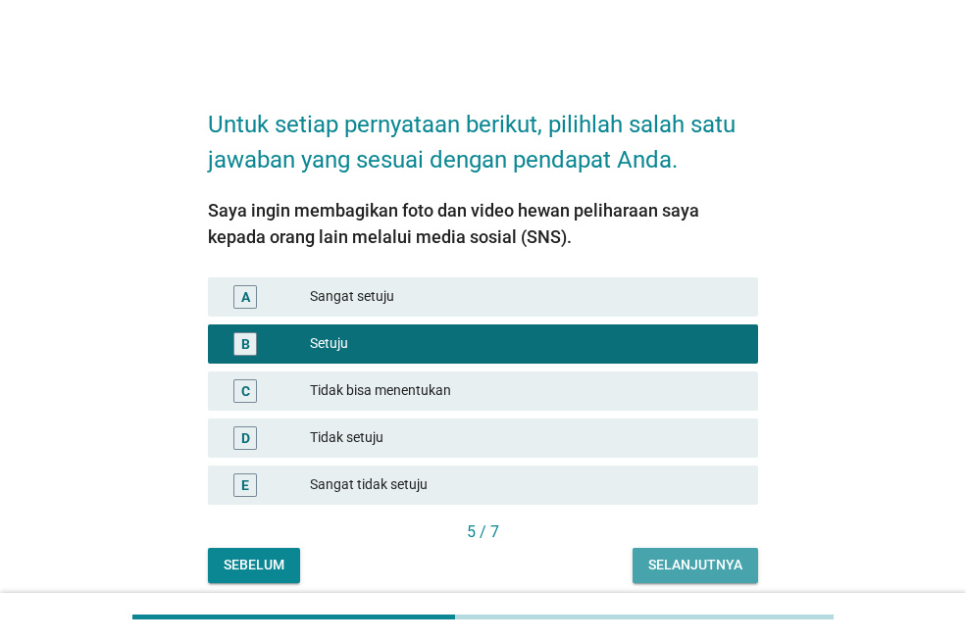
click at [664, 564] on div "Selanjutnya" at bounding box center [695, 565] width 94 height 21
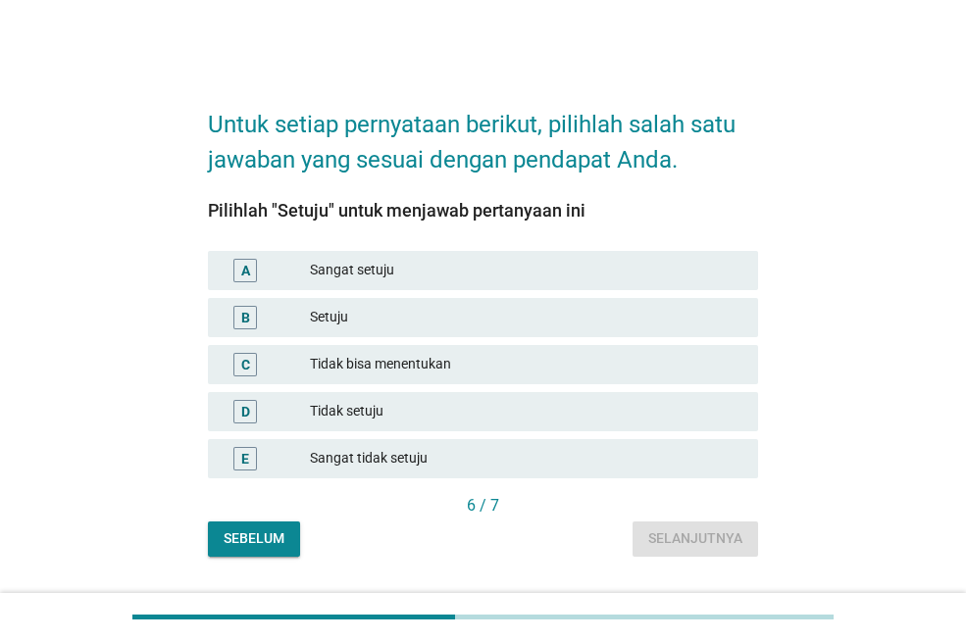
click at [299, 302] on div "B Setuju" at bounding box center [483, 317] width 550 height 39
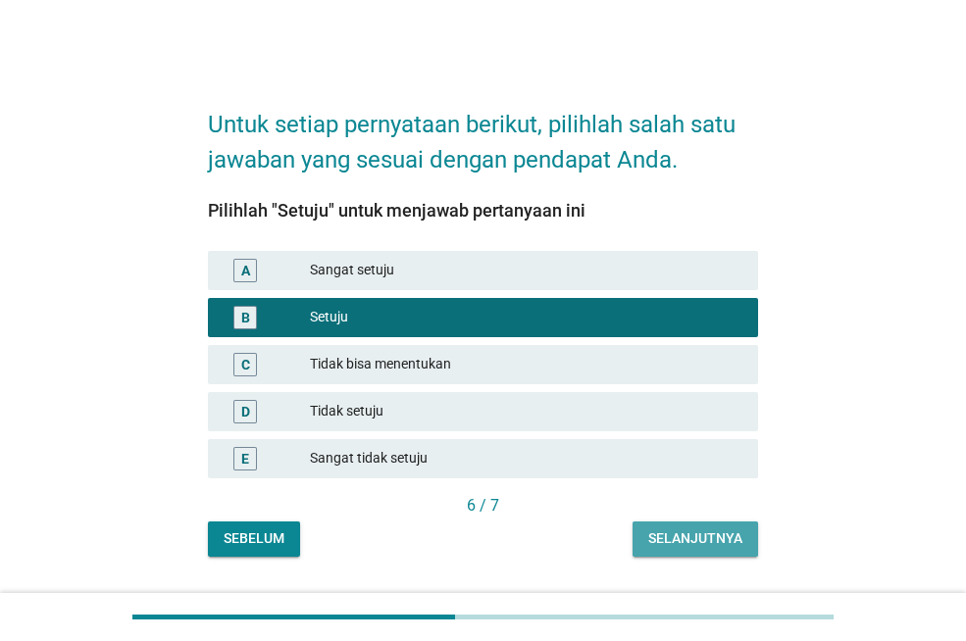
click at [689, 538] on div "Selanjutnya" at bounding box center [695, 538] width 94 height 21
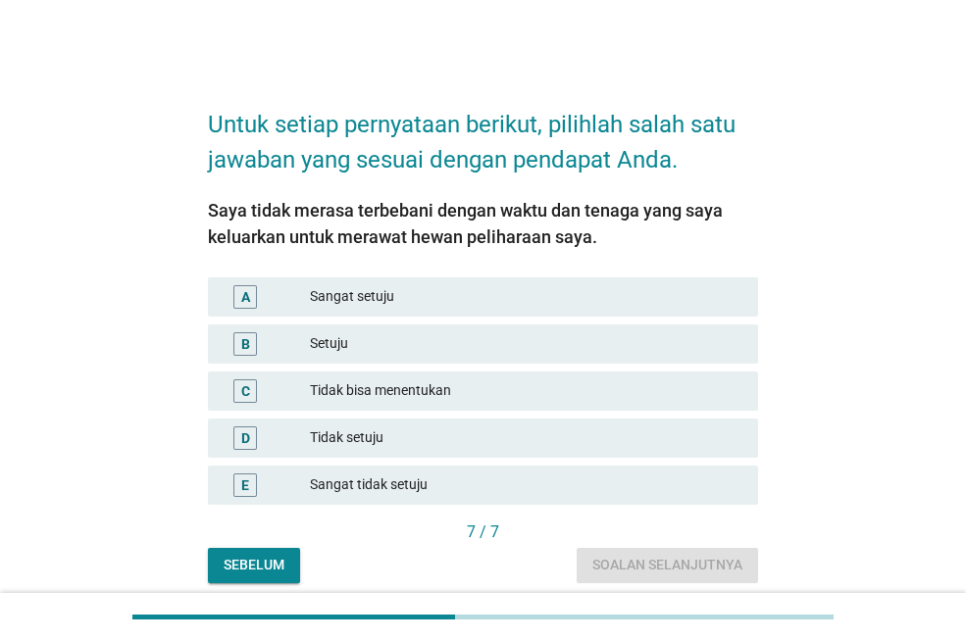
click at [354, 341] on div "Setuju" at bounding box center [526, 344] width 432 height 24
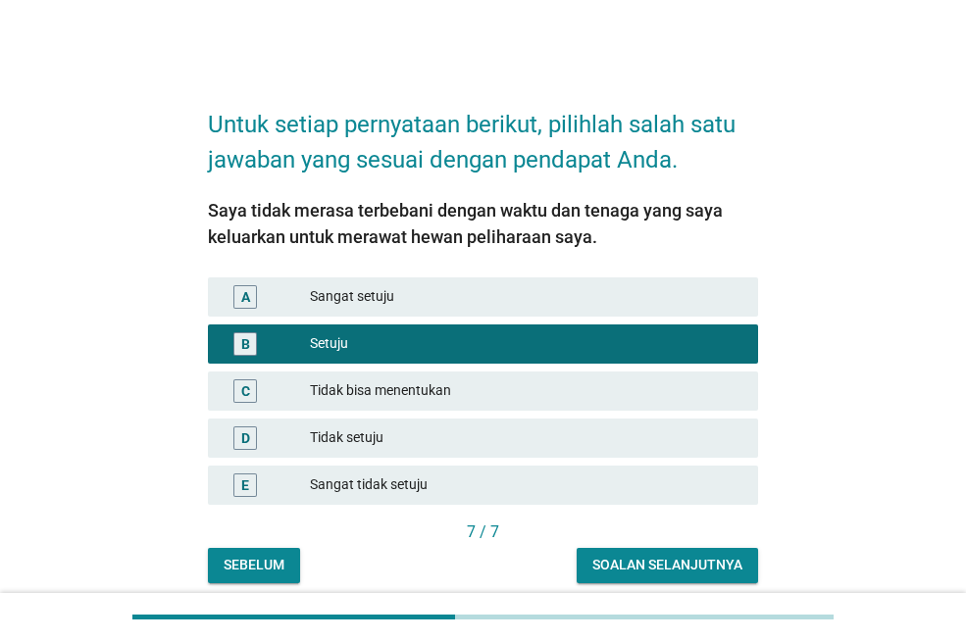
click at [635, 564] on div "Soalan selanjutnya" at bounding box center [667, 565] width 150 height 21
